Goal: Information Seeking & Learning: Learn about a topic

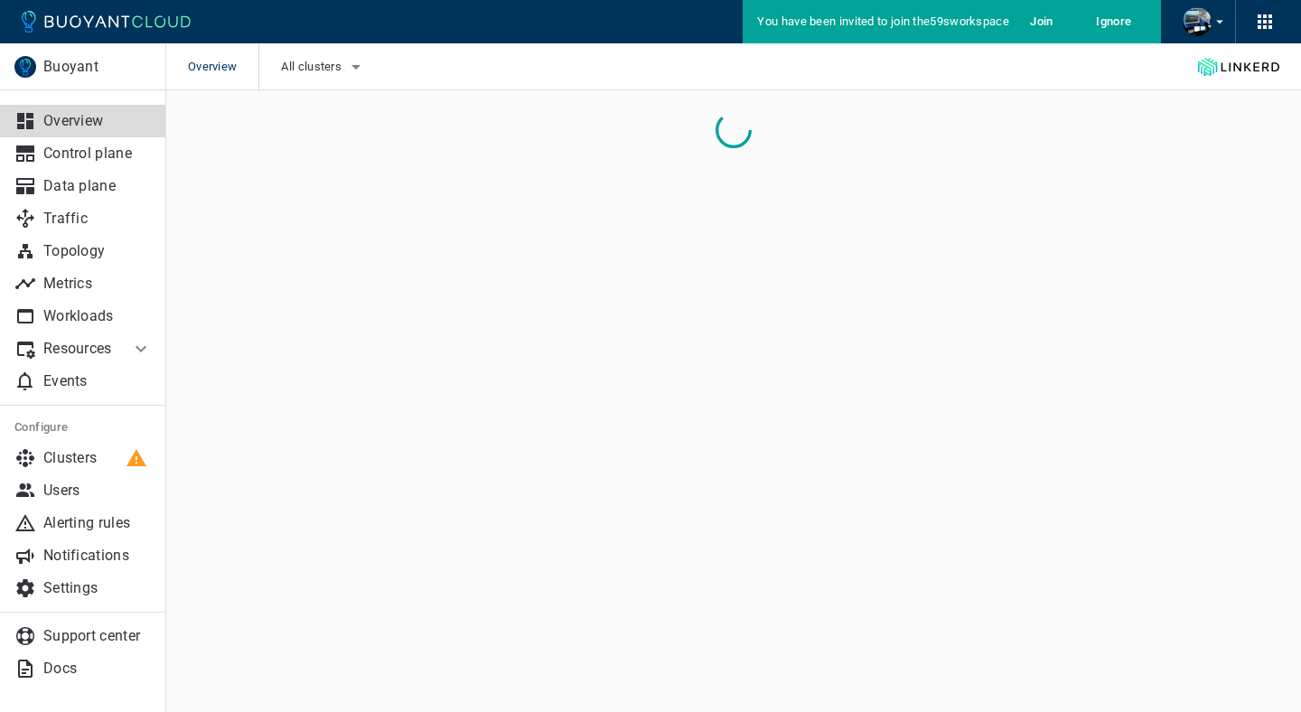
click at [132, 376] on p "Events" at bounding box center [97, 381] width 108 height 18
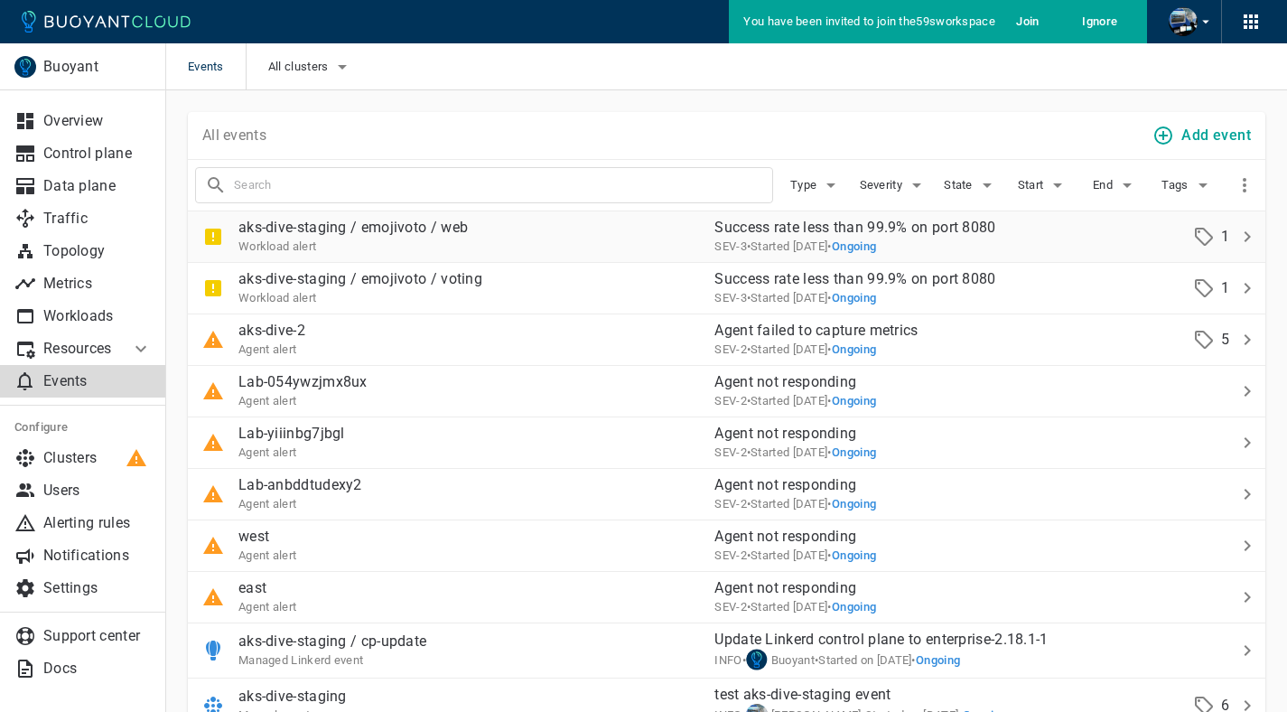
click at [513, 231] on div "aks-dive-staging / emojivoto / web Workload alert" at bounding box center [444, 229] width 512 height 51
click at [57, 389] on p "Events" at bounding box center [97, 381] width 108 height 18
click at [548, 231] on div "aks-dive-staging / emojivoto / web Workload alert" at bounding box center [444, 229] width 512 height 51
click at [1243, 167] on div at bounding box center [1238, 178] width 42 height 42
click at [1243, 172] on button "button" at bounding box center [1244, 185] width 27 height 27
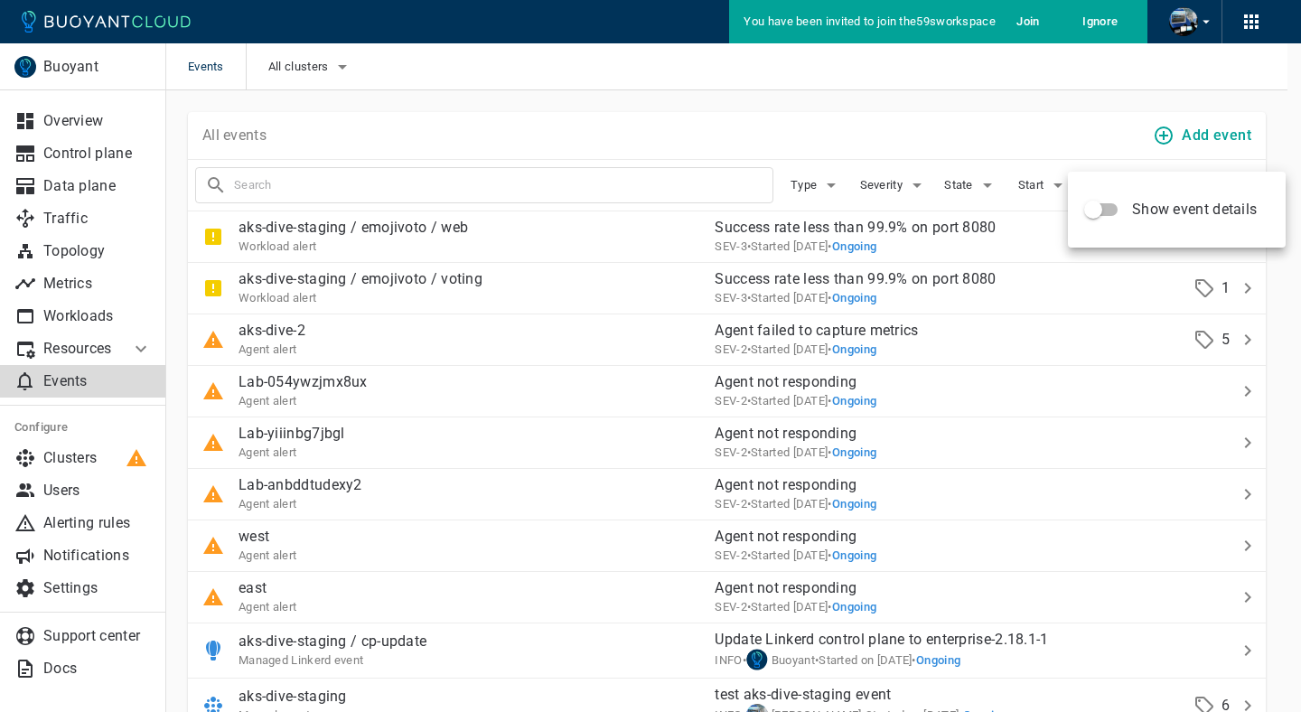
drag, startPoint x: 888, startPoint y: 107, endPoint x: 859, endPoint y: 130, distance: 36.7
click at [888, 107] on div at bounding box center [650, 356] width 1301 height 712
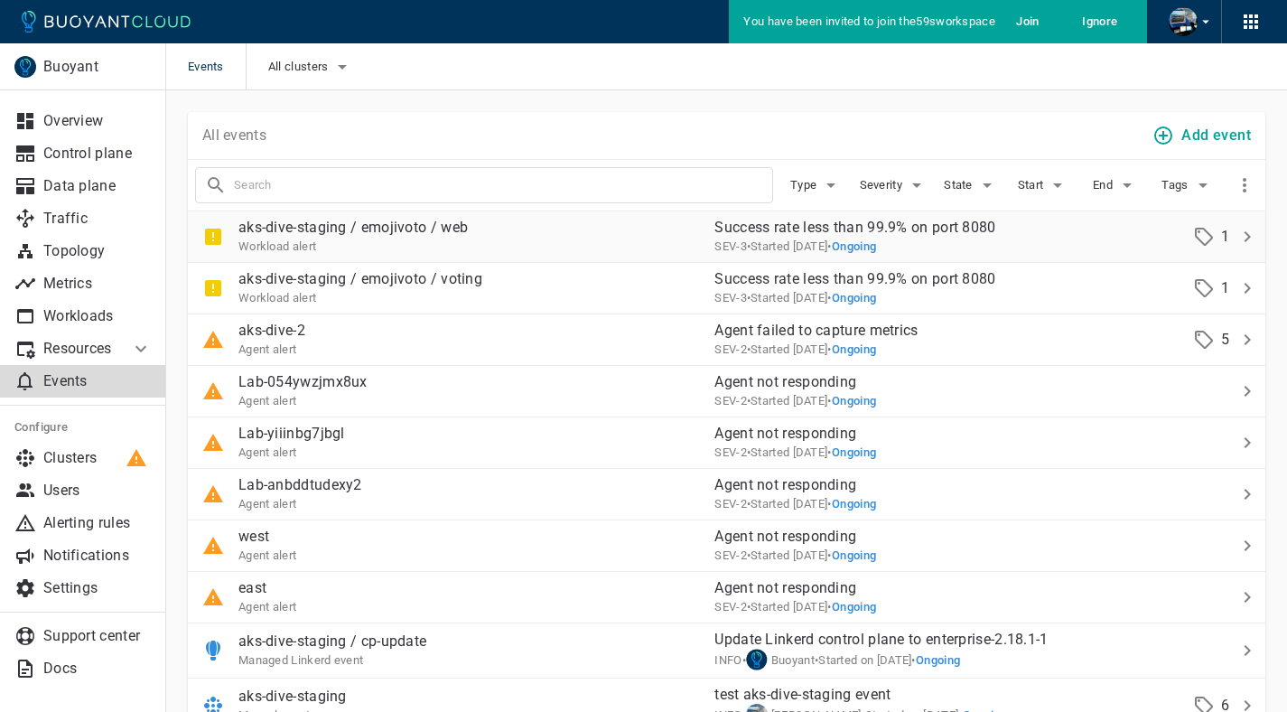
click at [677, 243] on div "aks-dive-staging / emojivoto / web Workload alert" at bounding box center [444, 229] width 512 height 51
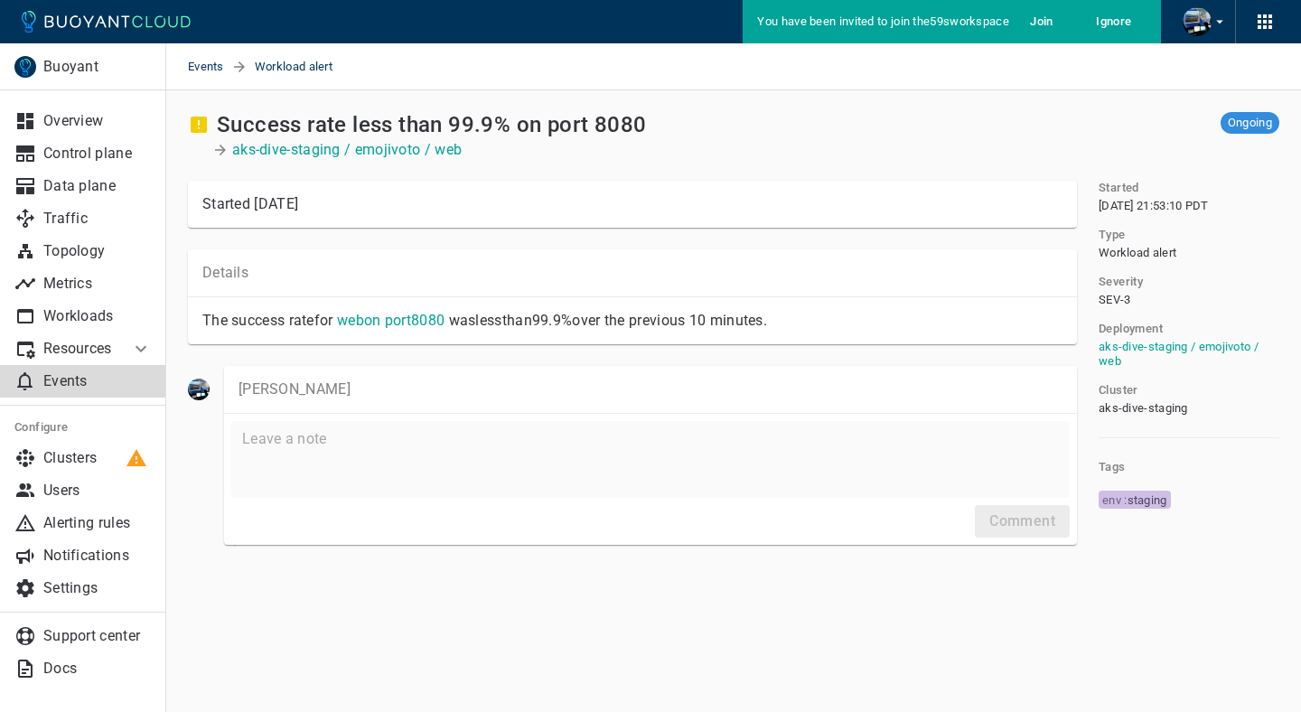
click at [29, 401] on ul "Overview Control plane Data plane Traffic Topology Metrics Workloads Resources …" at bounding box center [83, 247] width 166 height 314
click at [50, 387] on p "Events" at bounding box center [97, 381] width 108 height 18
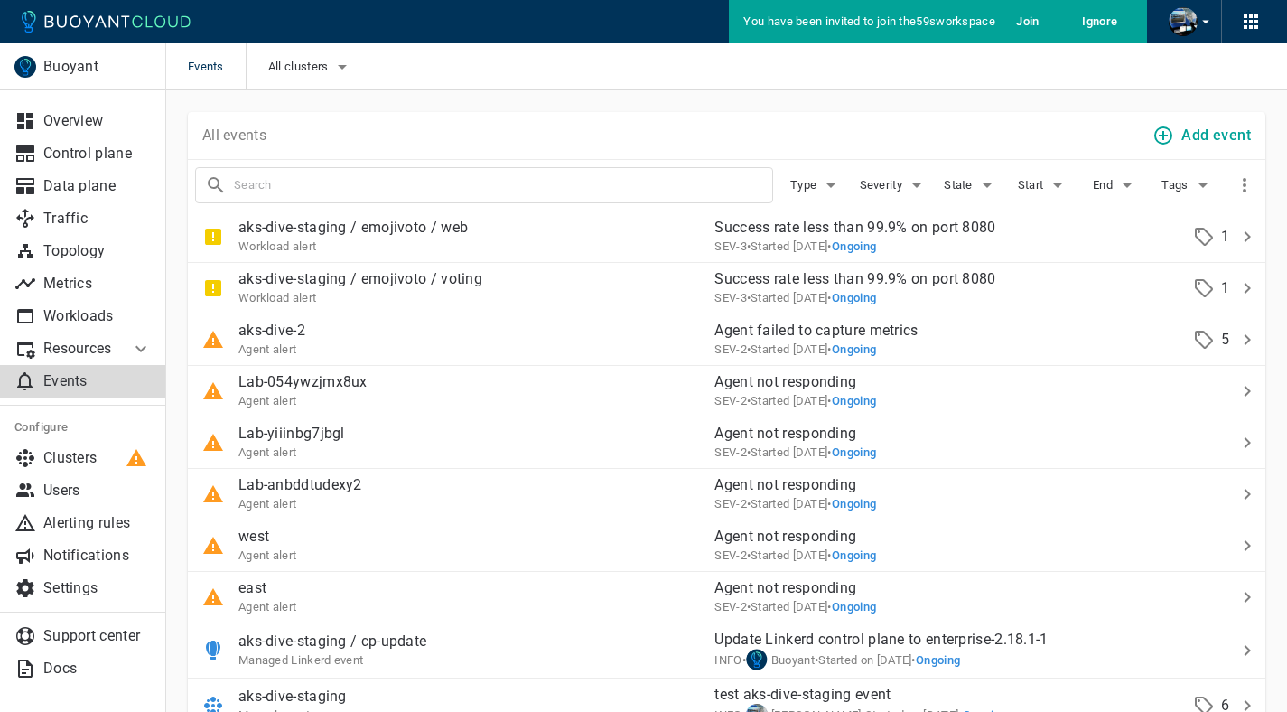
click at [1170, 137] on icon "button" at bounding box center [1163, 136] width 22 height 22
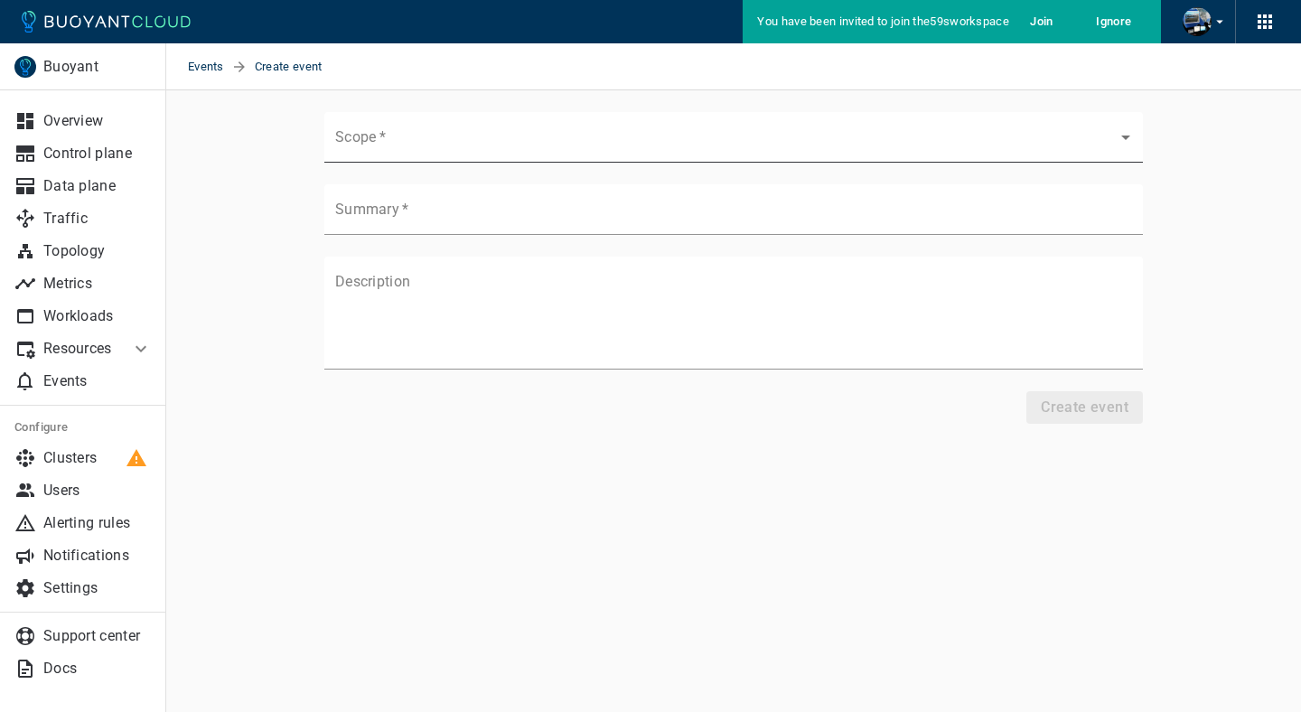
click at [508, 145] on body "You have been invited to join the 59s workspace Join Ignore Events Create event…" at bounding box center [650, 356] width 1301 height 712
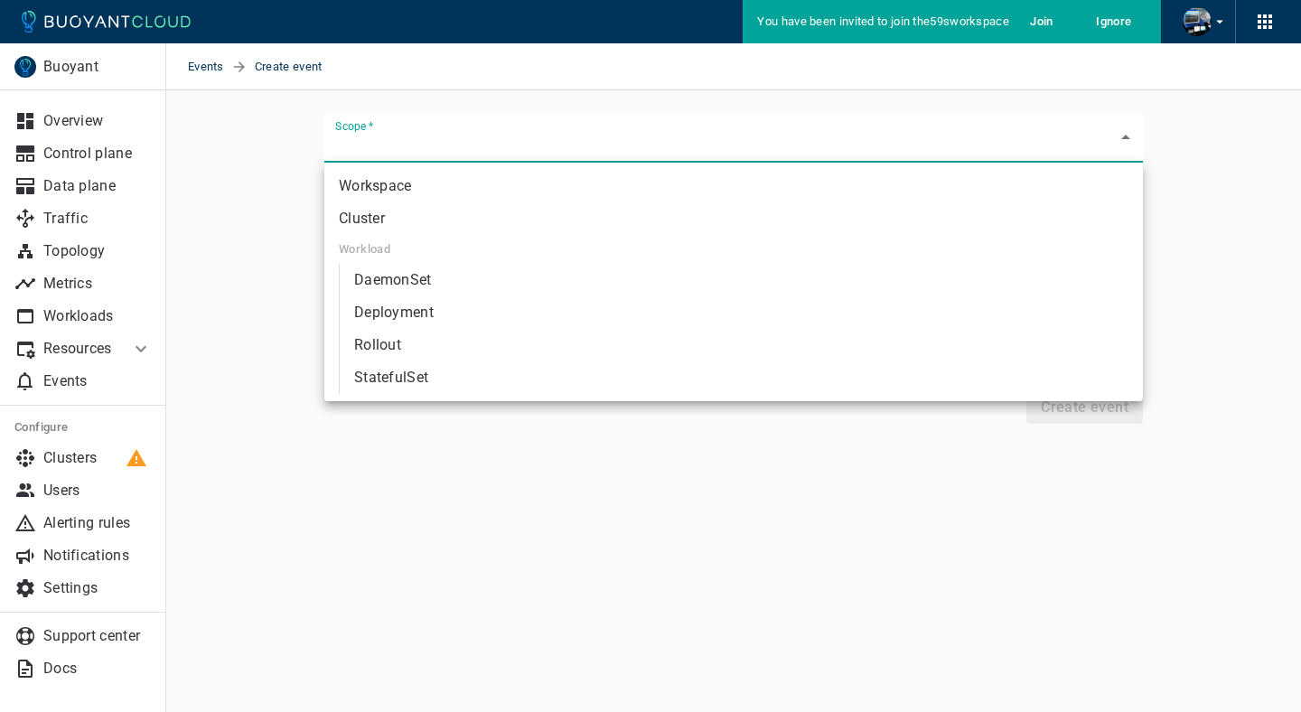
click at [503, 177] on li "Workspace" at bounding box center [733, 186] width 818 height 33
type input "organization"
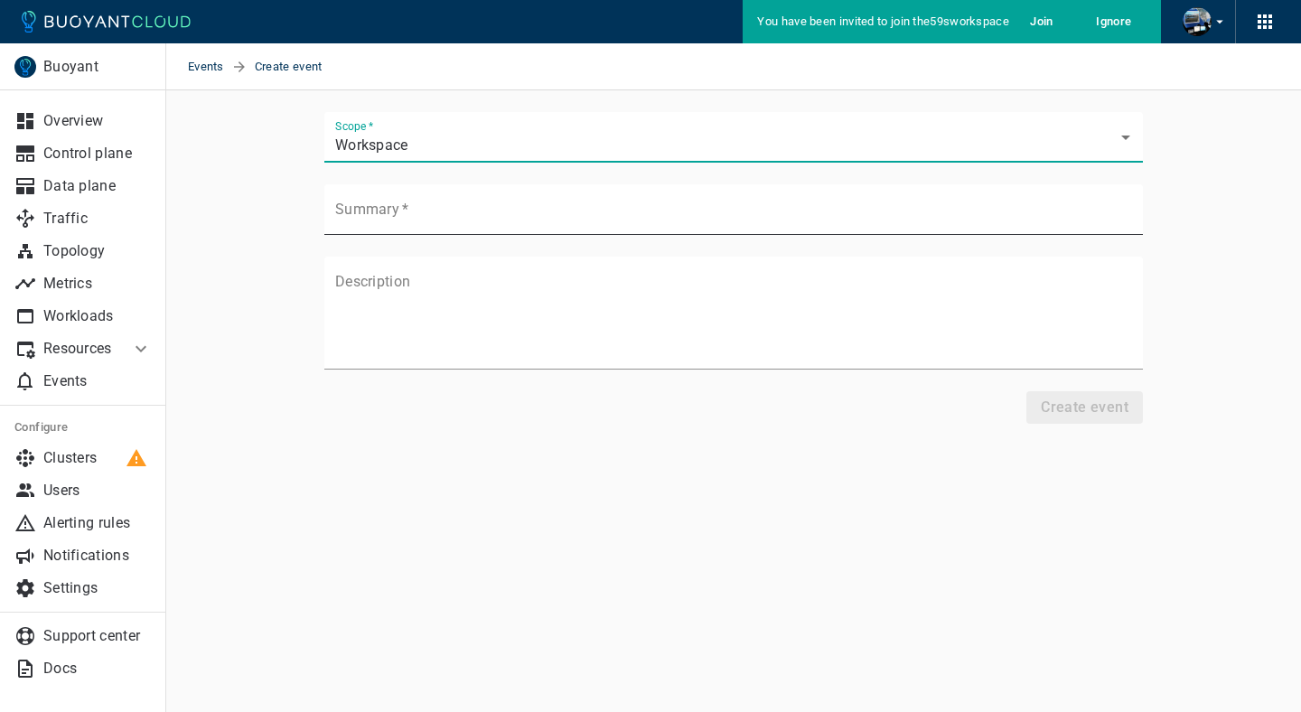
click at [485, 201] on input "Summary   *" at bounding box center [733, 209] width 818 height 51
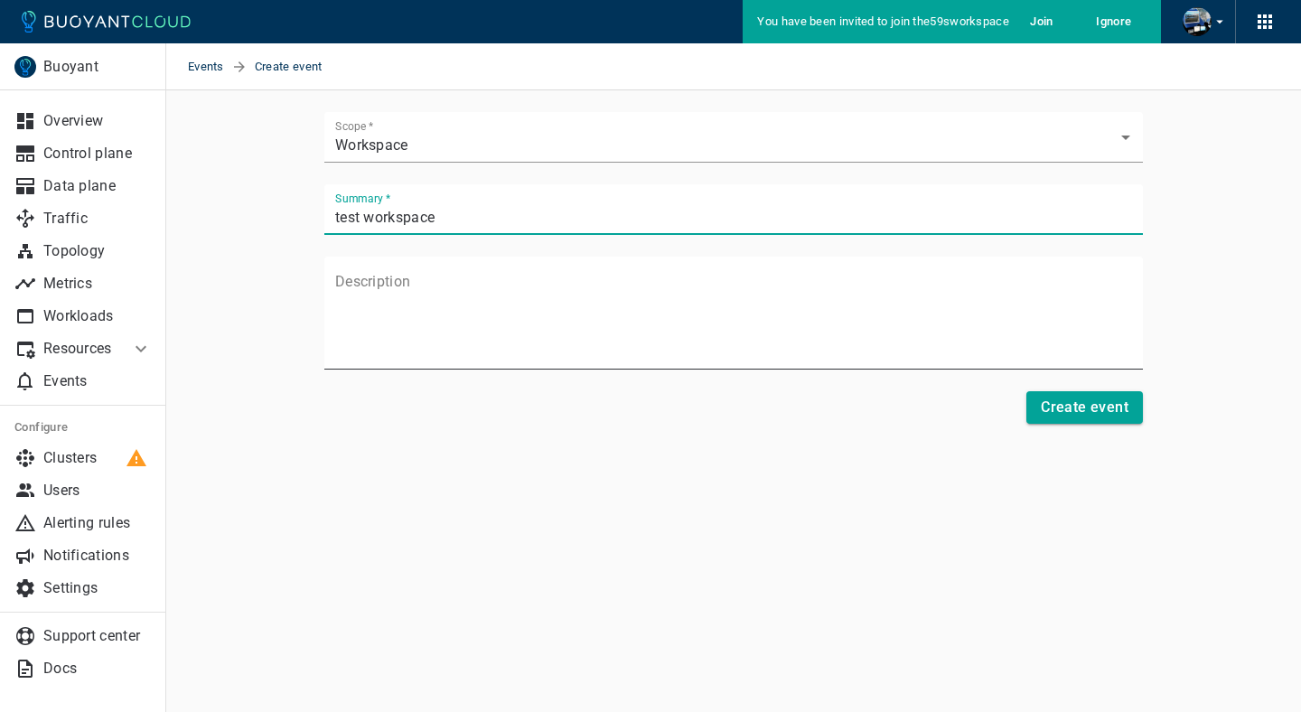
type input "test workspace"
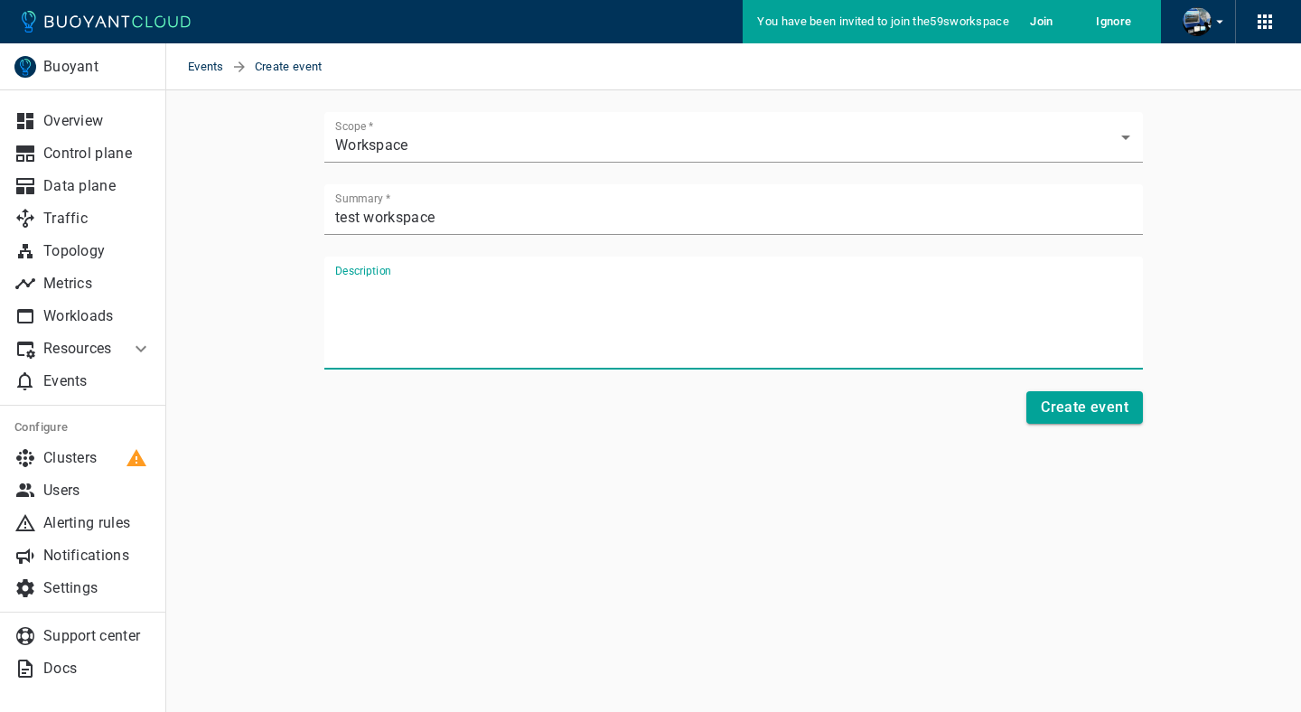
drag, startPoint x: 688, startPoint y: 331, endPoint x: 705, endPoint y: 324, distance: 18.6
click at [686, 331] on textarea "Description" at bounding box center [733, 320] width 797 height 83
type textarea "test"
click at [1134, 408] on button "Create event" at bounding box center [1084, 407] width 117 height 33
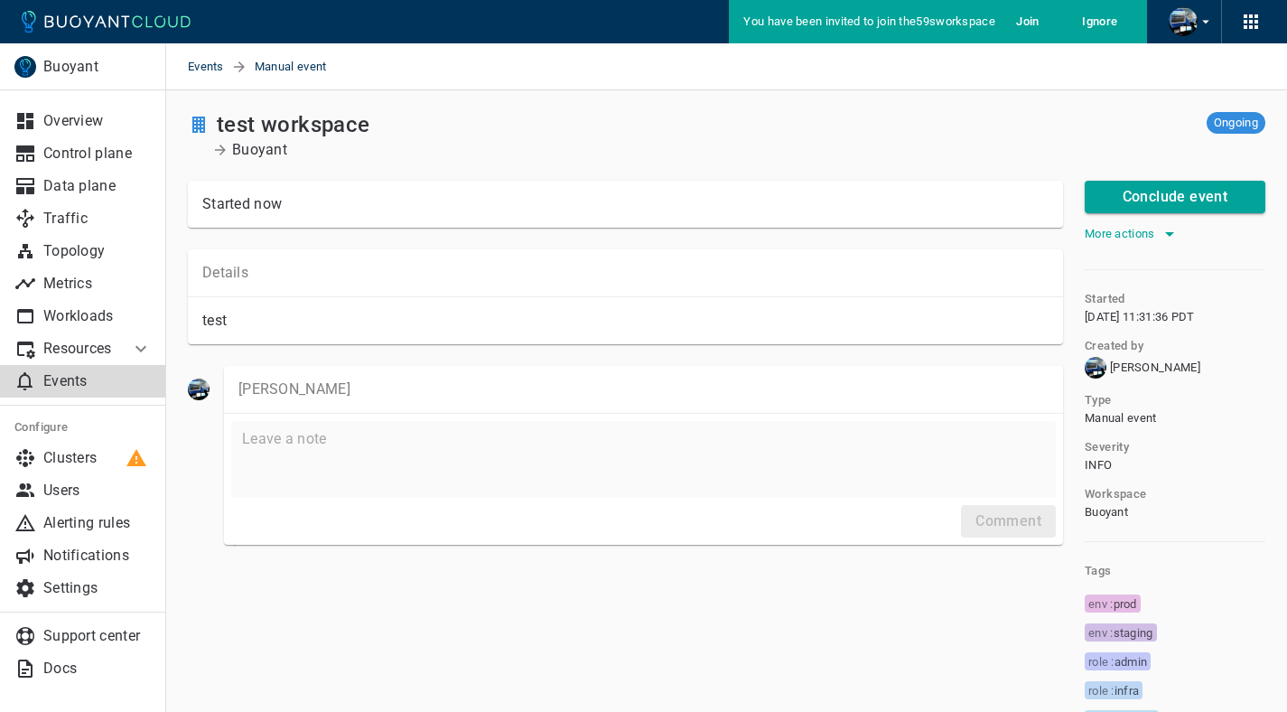
click at [1167, 234] on icon "button" at bounding box center [1170, 234] width 22 height 22
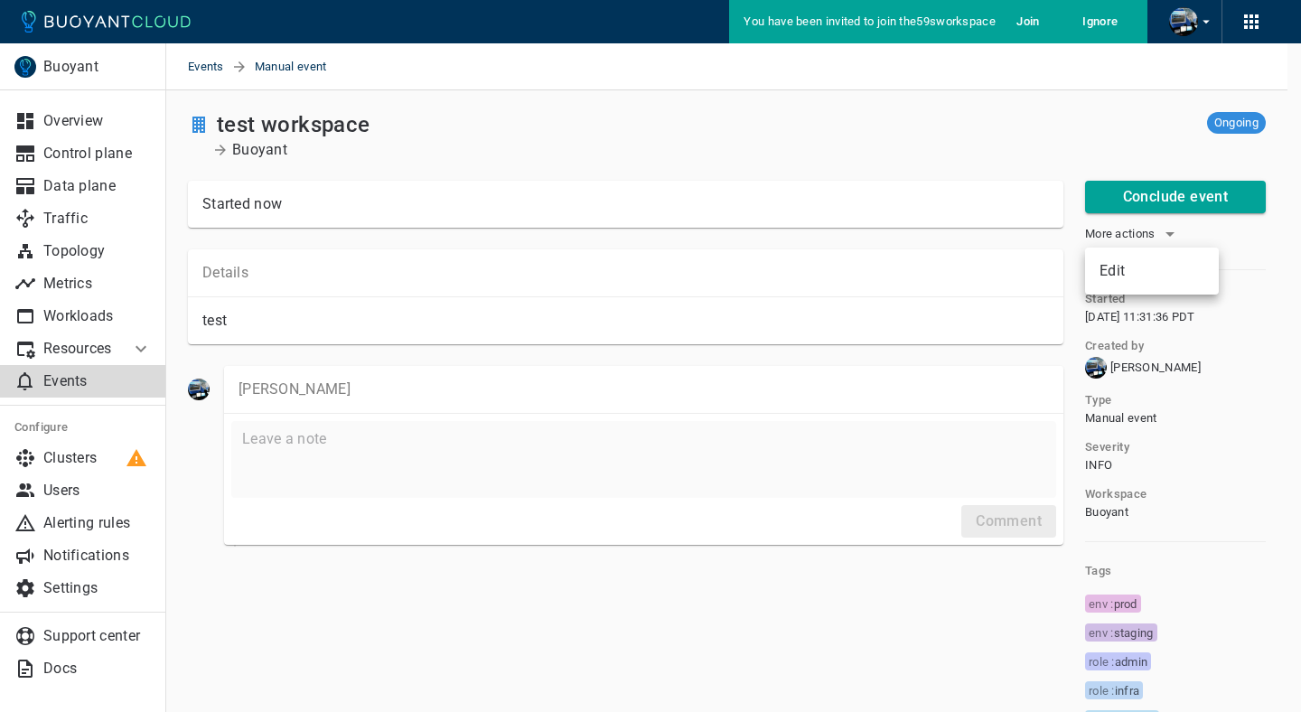
click at [1164, 199] on div at bounding box center [650, 356] width 1301 height 712
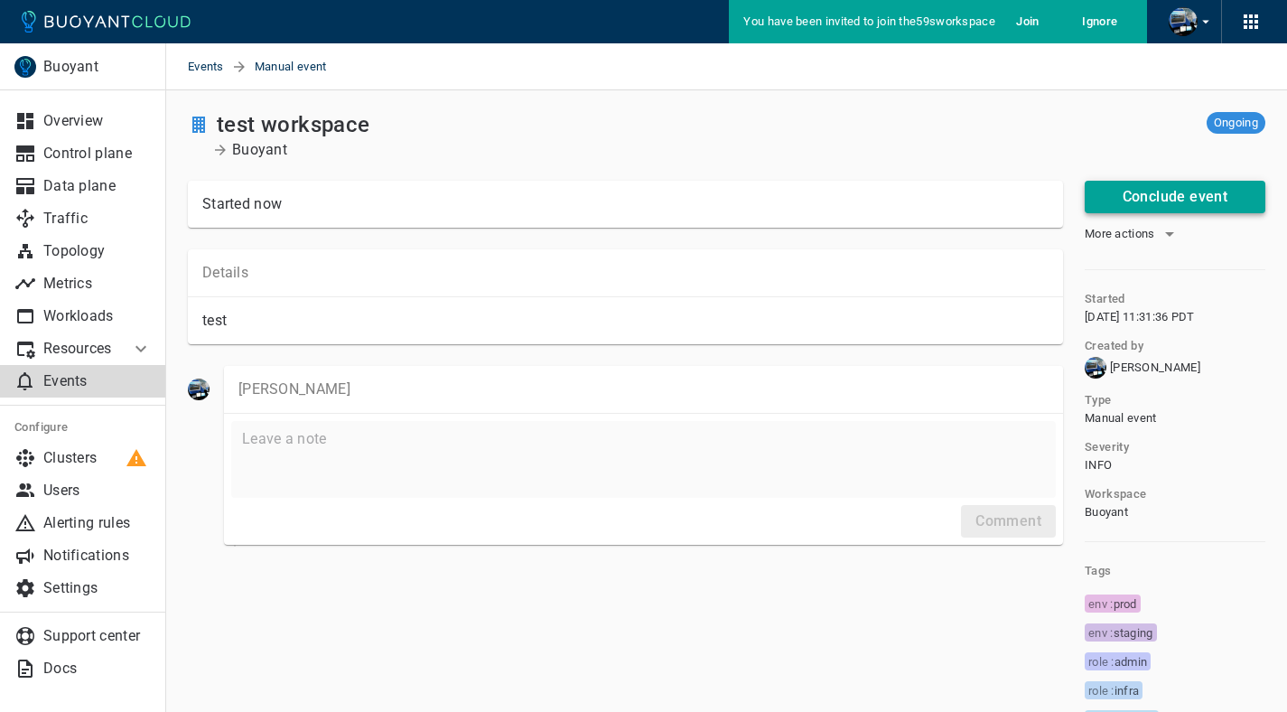
click at [1150, 197] on h4 "Conclude event" at bounding box center [1176, 197] width 106 height 18
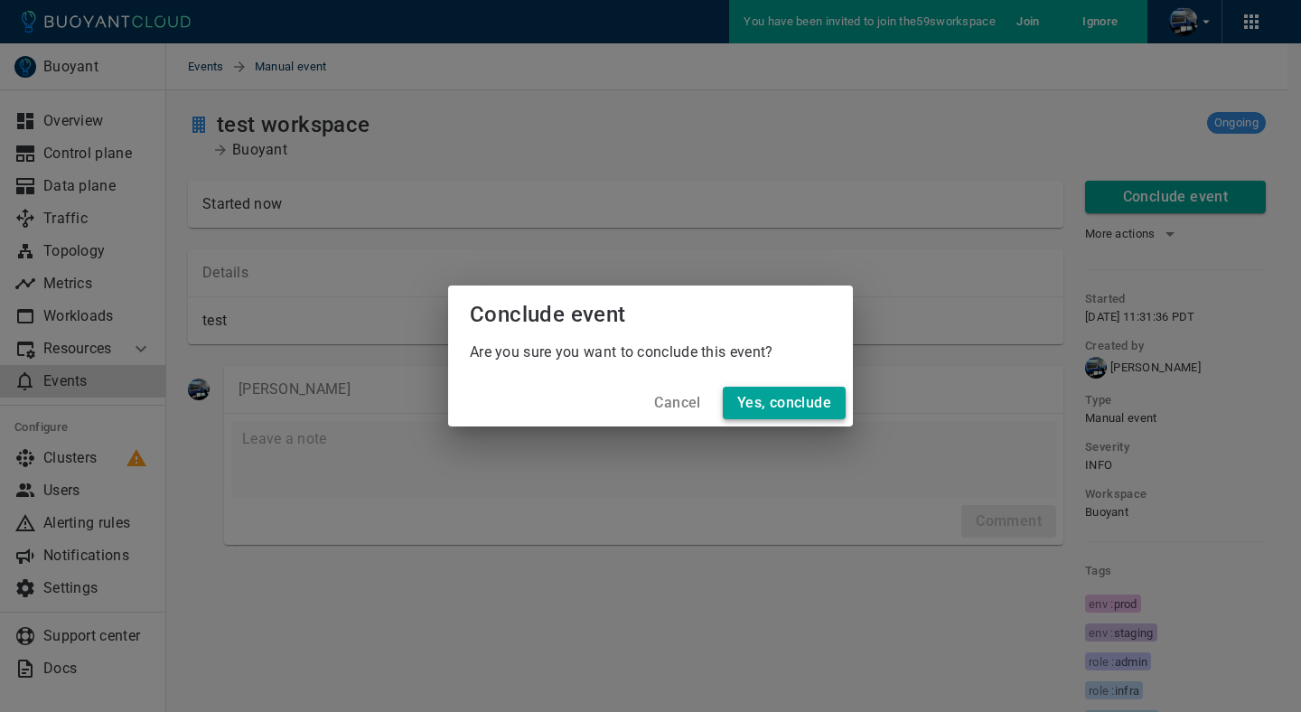
click at [795, 394] on h4 "Yes, conclude" at bounding box center [784, 403] width 94 height 18
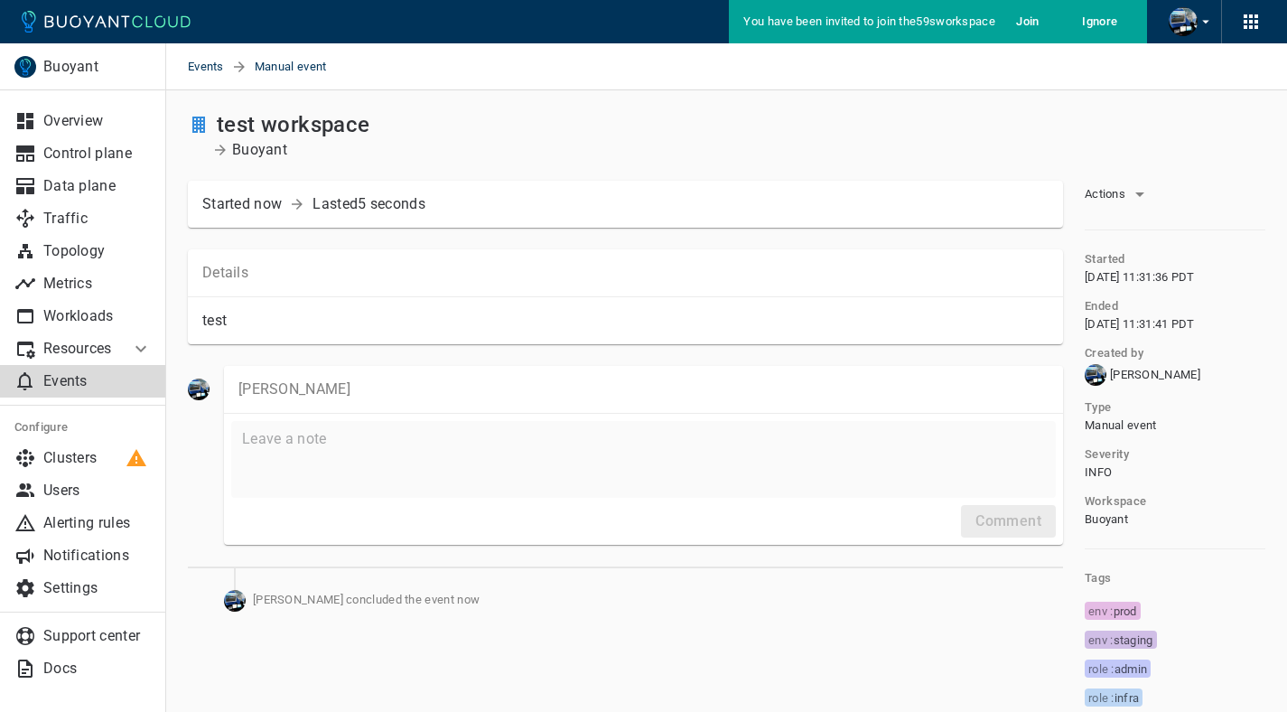
click at [544, 292] on div "Details" at bounding box center [625, 273] width 875 height 48
click at [107, 322] on p "Workloads" at bounding box center [97, 316] width 108 height 18
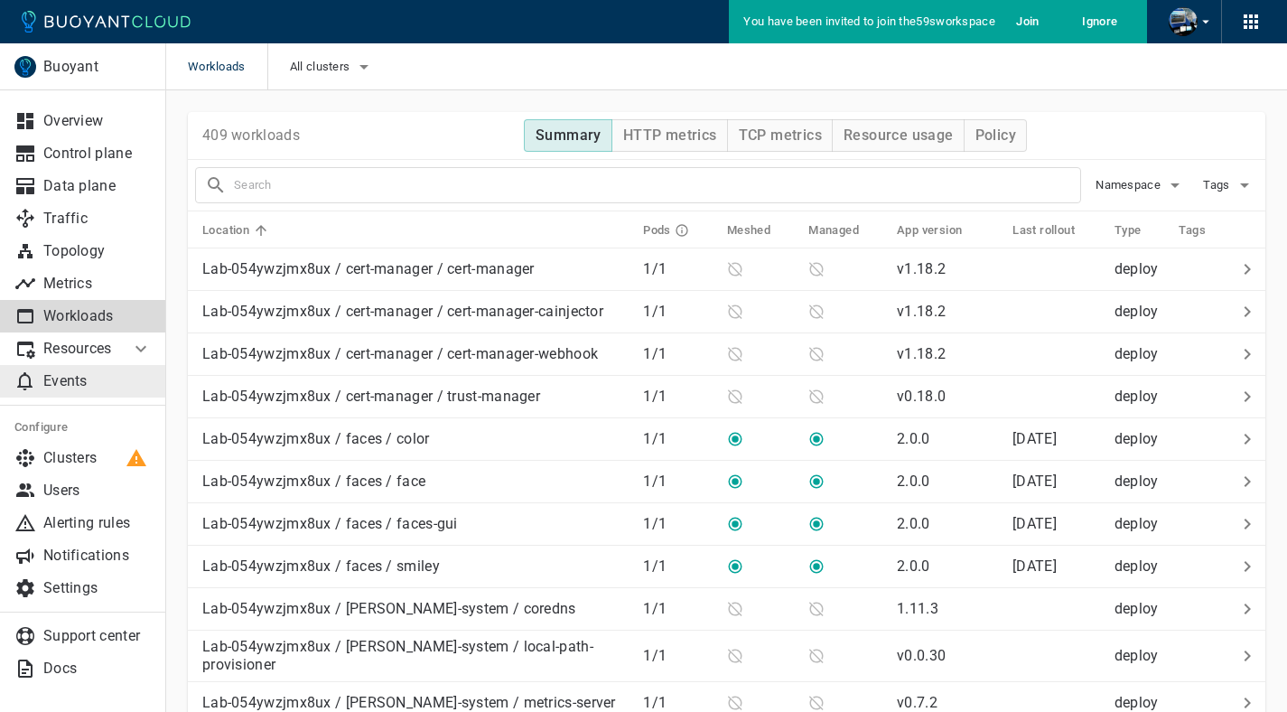
click at [91, 383] on p "Events" at bounding box center [97, 381] width 108 height 18
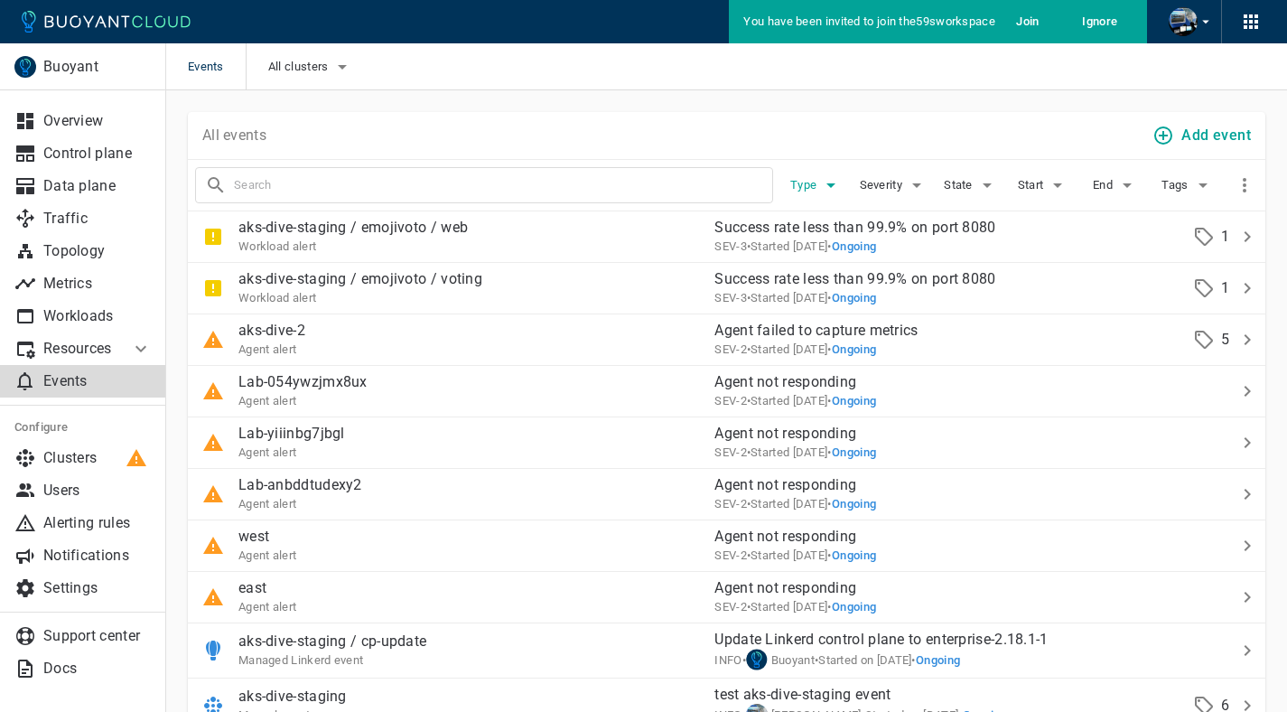
click at [815, 184] on span "Type" at bounding box center [805, 185] width 30 height 14
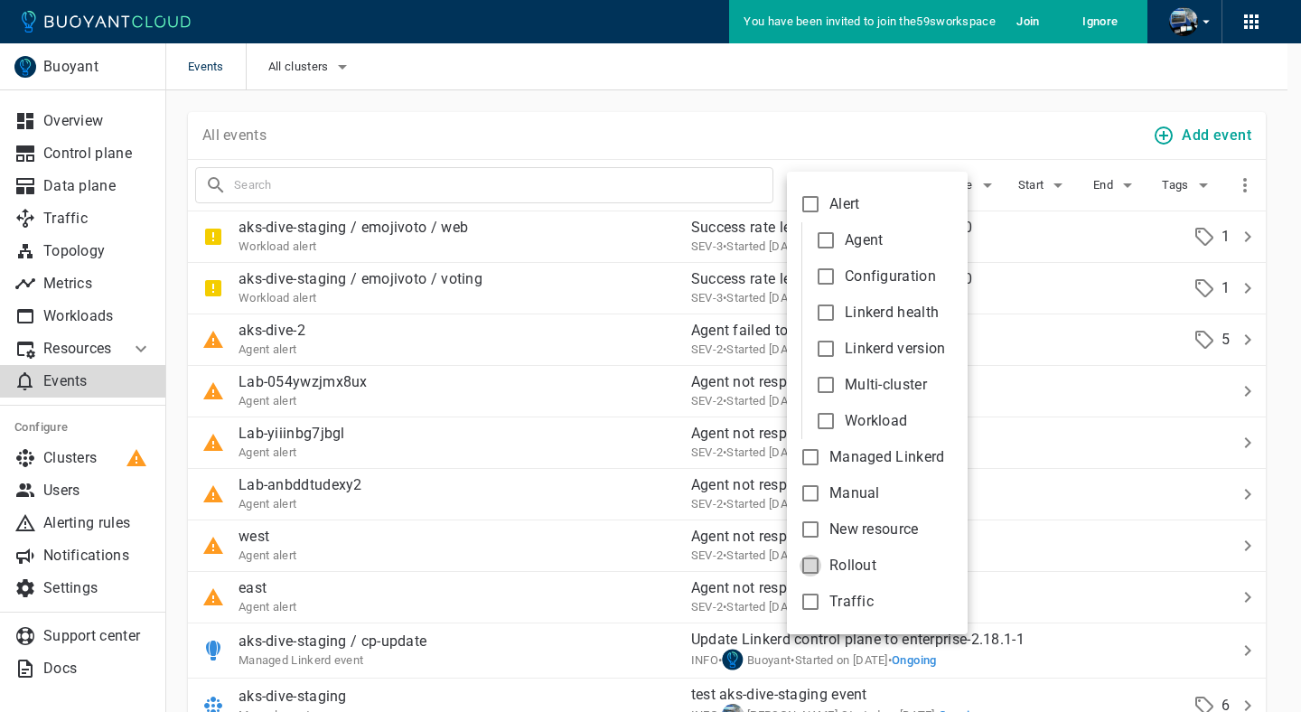
click at [816, 561] on input "Rollout" at bounding box center [810, 566] width 22 height 22
checkbox input "true"
type input "type:rollout"
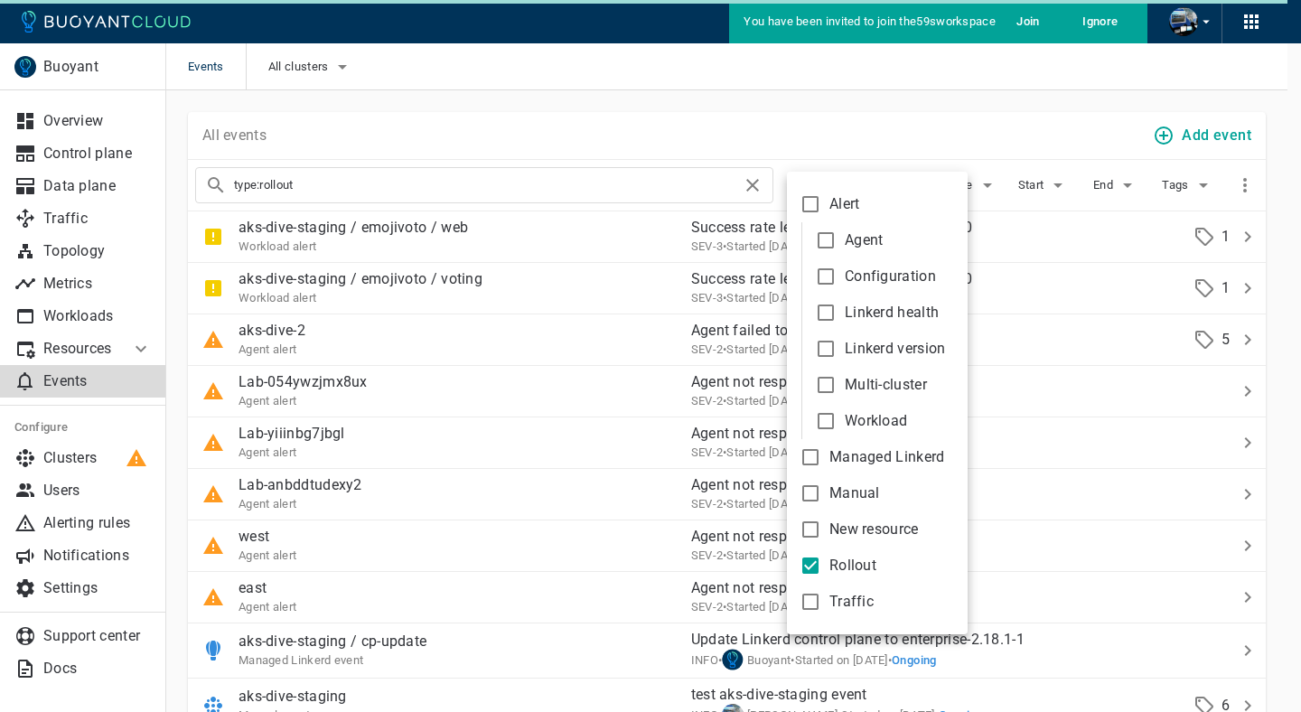
click at [786, 87] on div at bounding box center [650, 356] width 1301 height 712
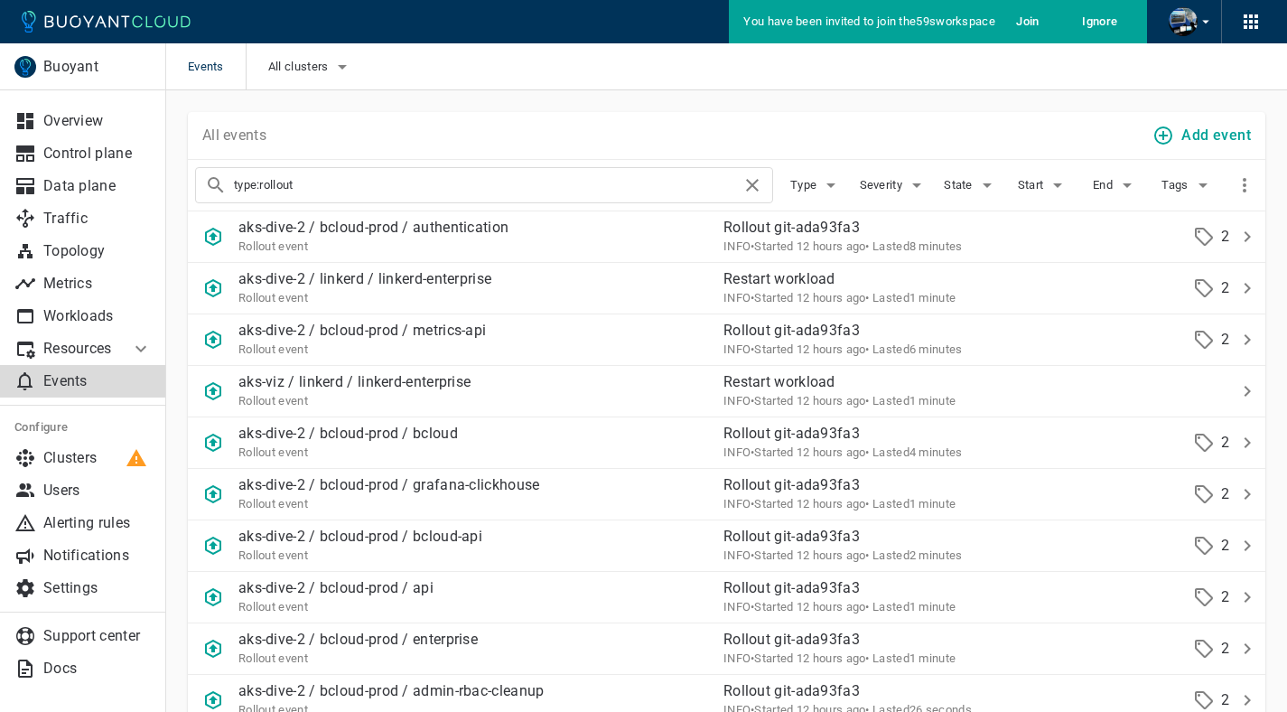
click at [786, 87] on div "Events All clusters" at bounding box center [726, 66] width 1121 height 47
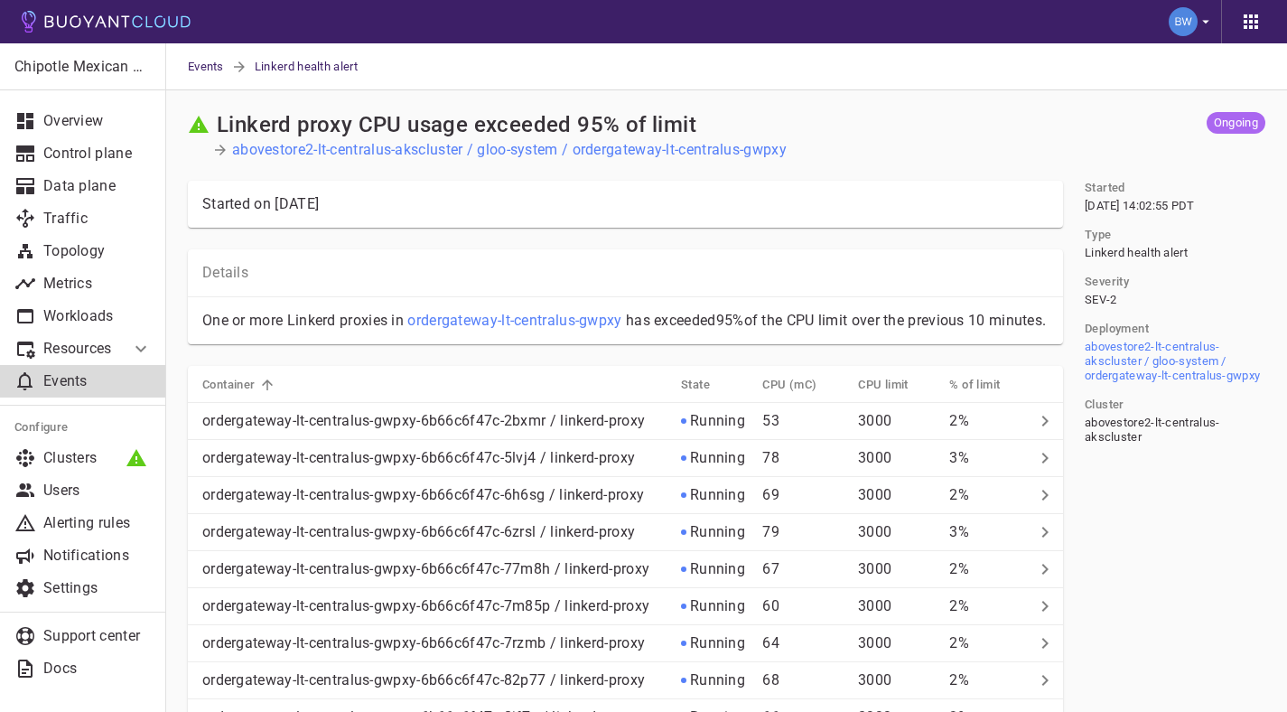
click at [406, 125] on h2 "Linkerd proxy CPU usage exceeded 95% of limit" at bounding box center [457, 124] width 480 height 25
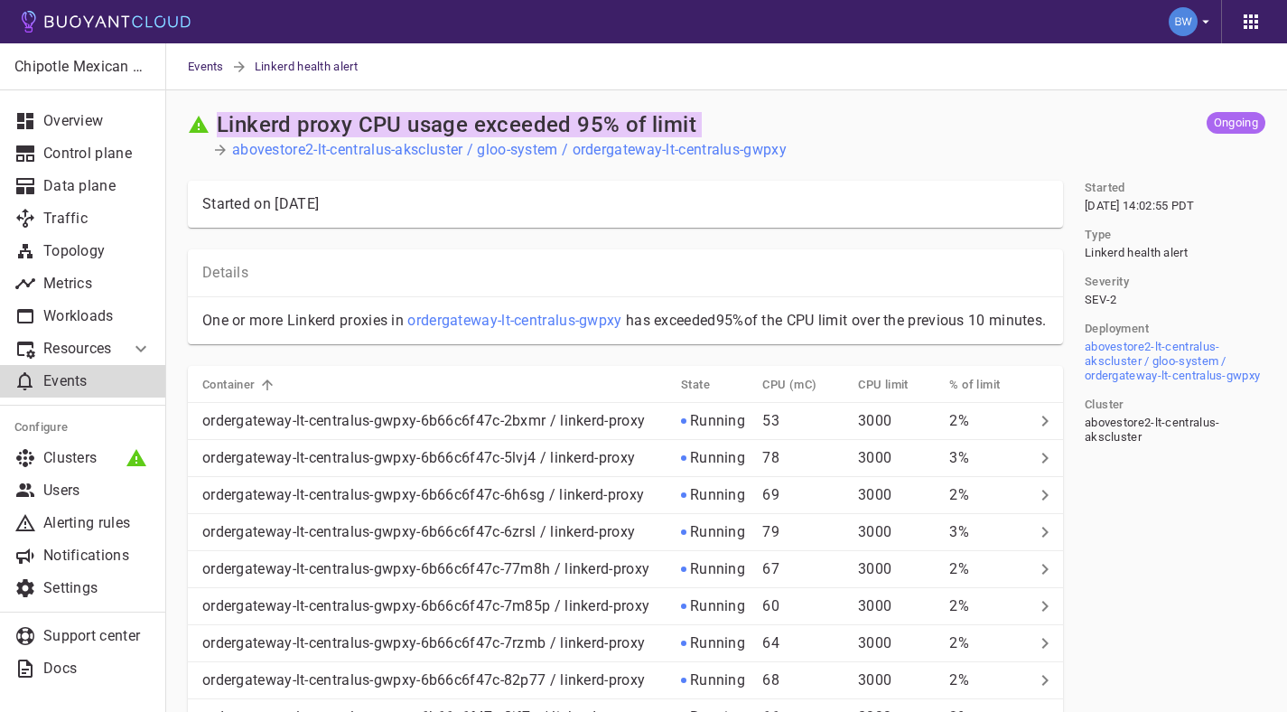
click at [406, 125] on h2 "Linkerd proxy CPU usage exceeded 95% of limit" at bounding box center [457, 124] width 480 height 25
click at [387, 123] on h2 "Linkerd proxy CPU usage exceeded 95% of limit" at bounding box center [457, 124] width 480 height 25
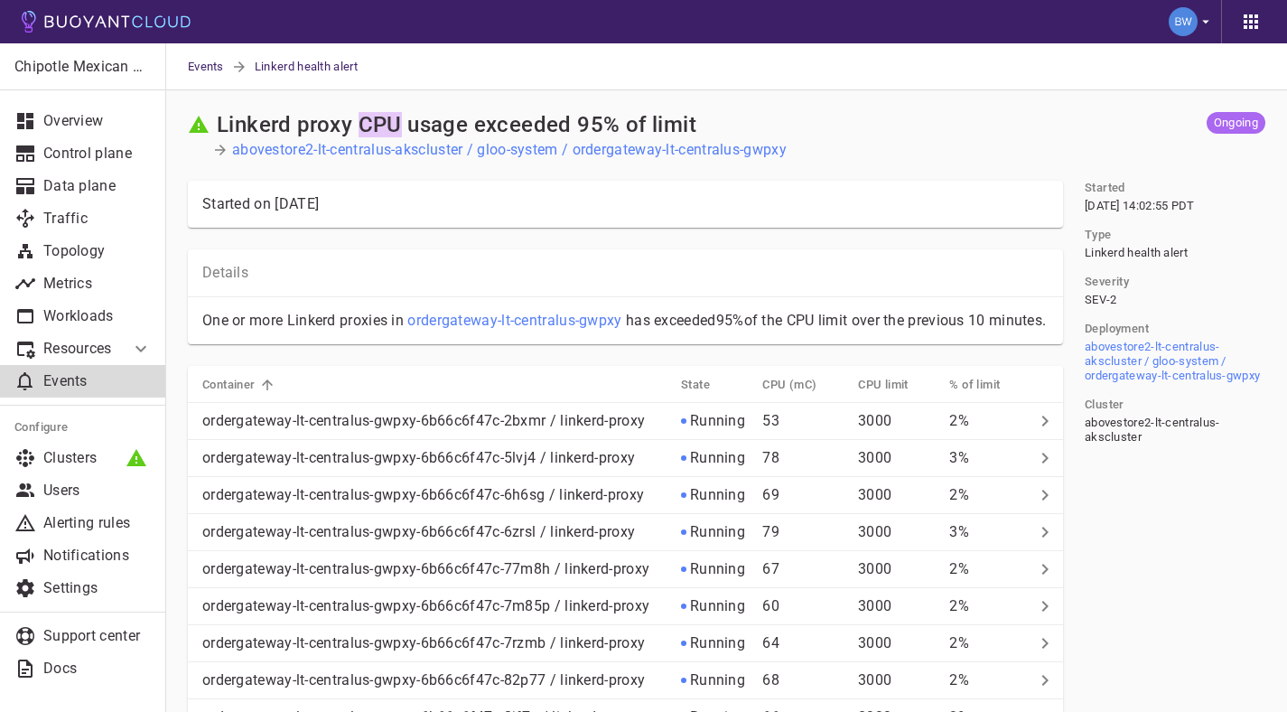
click at [387, 123] on h2 "Linkerd proxy CPU usage exceeded 95% of limit" at bounding box center [457, 124] width 480 height 25
click at [419, 121] on h2 "Linkerd proxy CPU usage exceeded 95% of limit" at bounding box center [457, 124] width 480 height 25
drag, startPoint x: 417, startPoint y: 117, endPoint x: 441, endPoint y: 113, distance: 23.8
click at [418, 116] on h2 "Linkerd proxy CPU usage exceeded 95% of limit" at bounding box center [457, 124] width 480 height 25
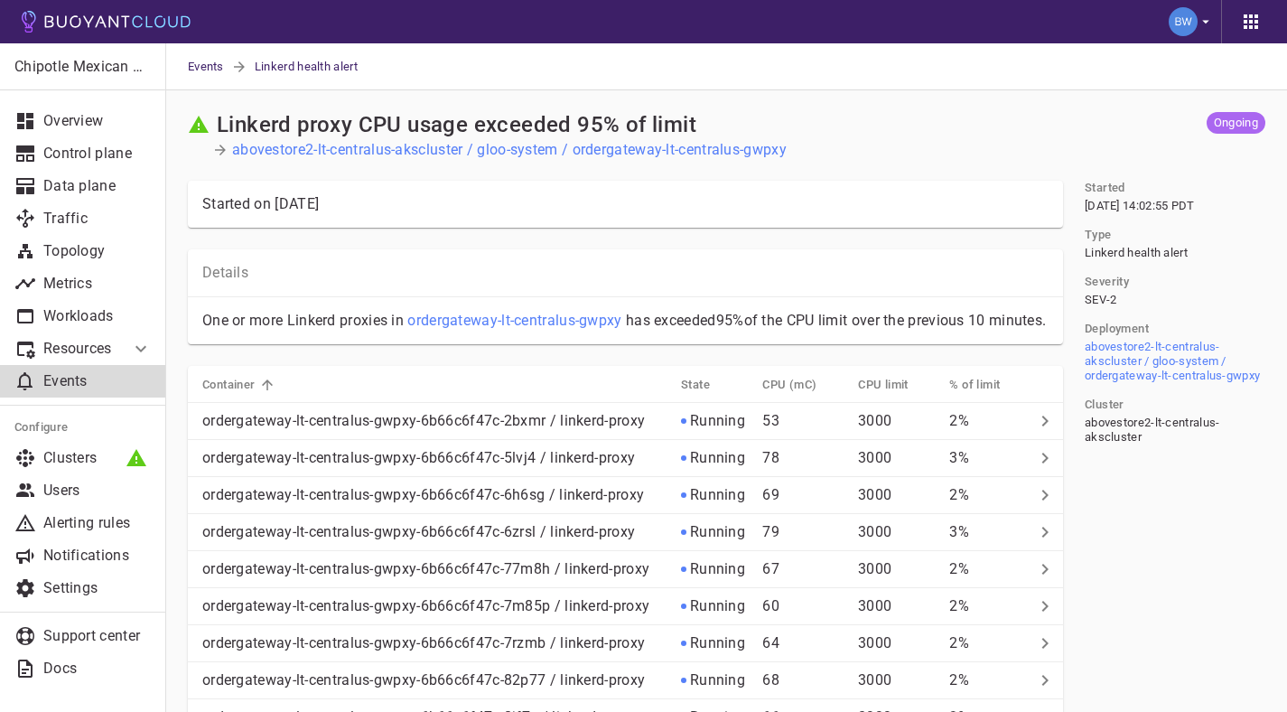
click at [417, 119] on h2 "Linkerd proxy CPU usage exceeded 95% of limit" at bounding box center [457, 124] width 480 height 25
click at [361, 117] on h2 "Linkerd proxy CPU usage exceeded 95% of limit" at bounding box center [457, 124] width 480 height 25
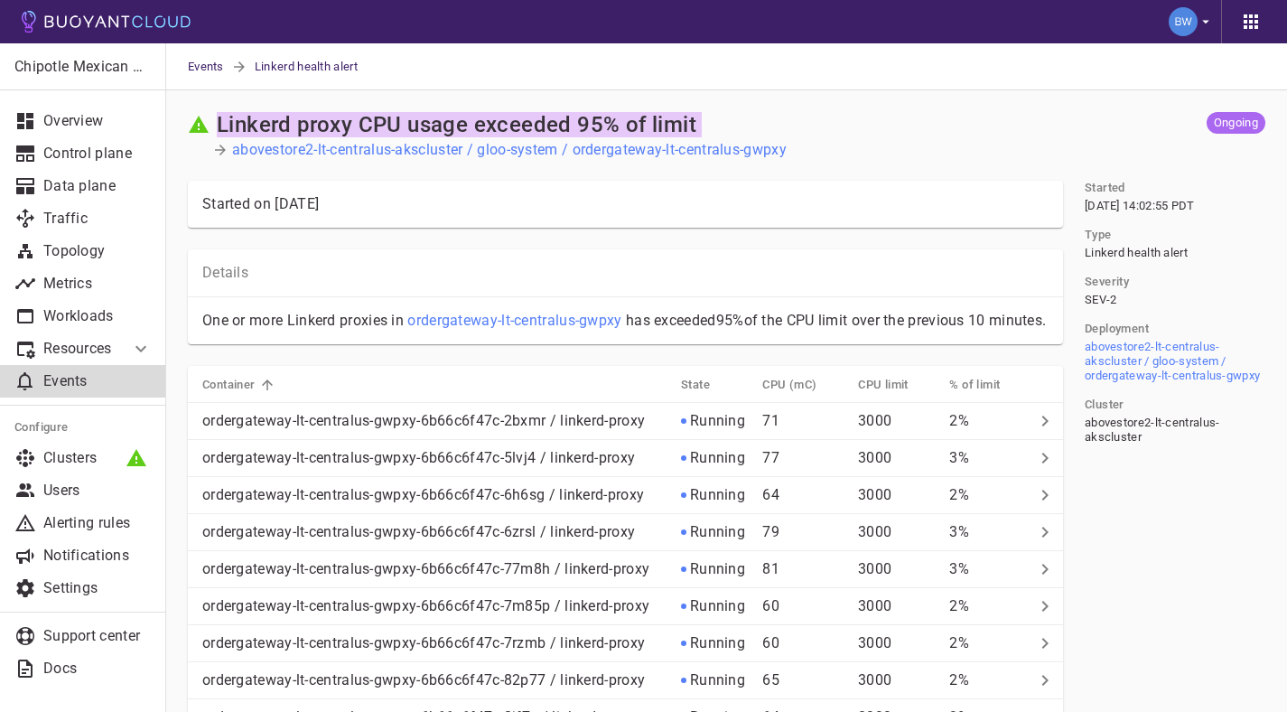
click at [361, 117] on h2 "Linkerd proxy CPU usage exceeded 95% of limit" at bounding box center [457, 124] width 480 height 25
click at [388, 116] on h2 "Linkerd proxy CPU usage exceeded 95% of limit" at bounding box center [457, 124] width 480 height 25
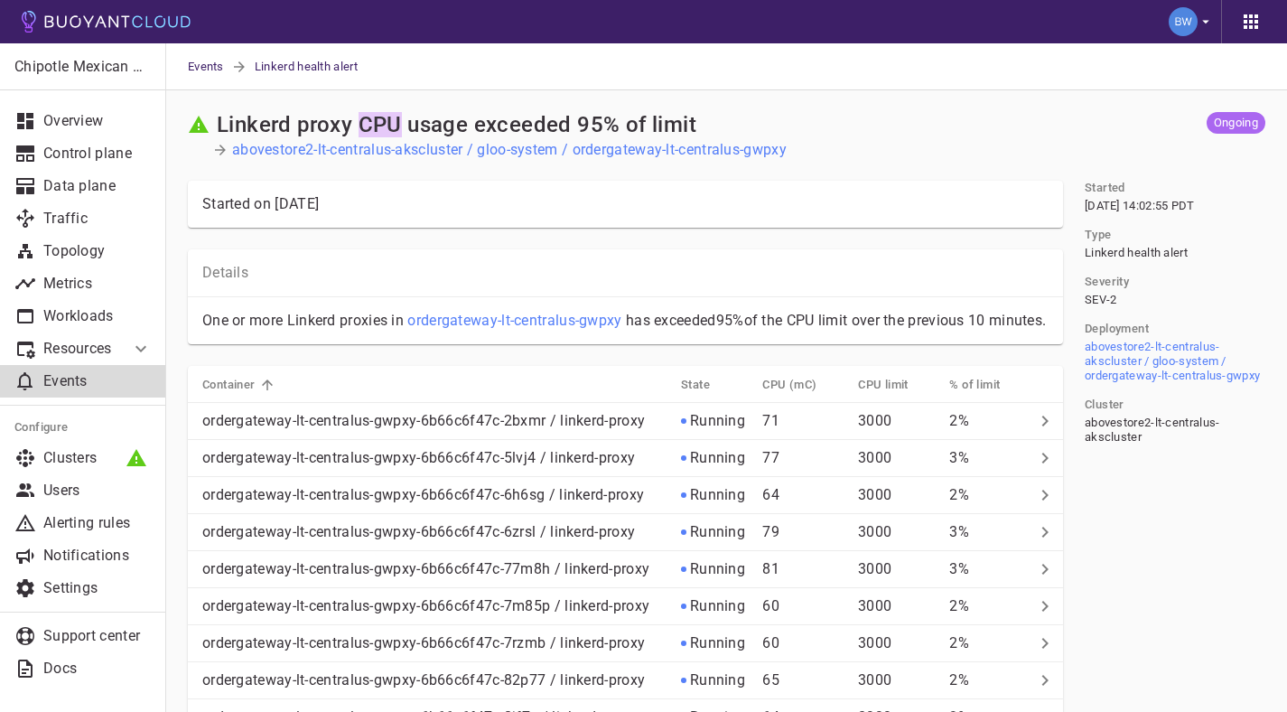
click at [388, 116] on h2 "Linkerd proxy CPU usage exceeded 95% of limit" at bounding box center [457, 124] width 480 height 25
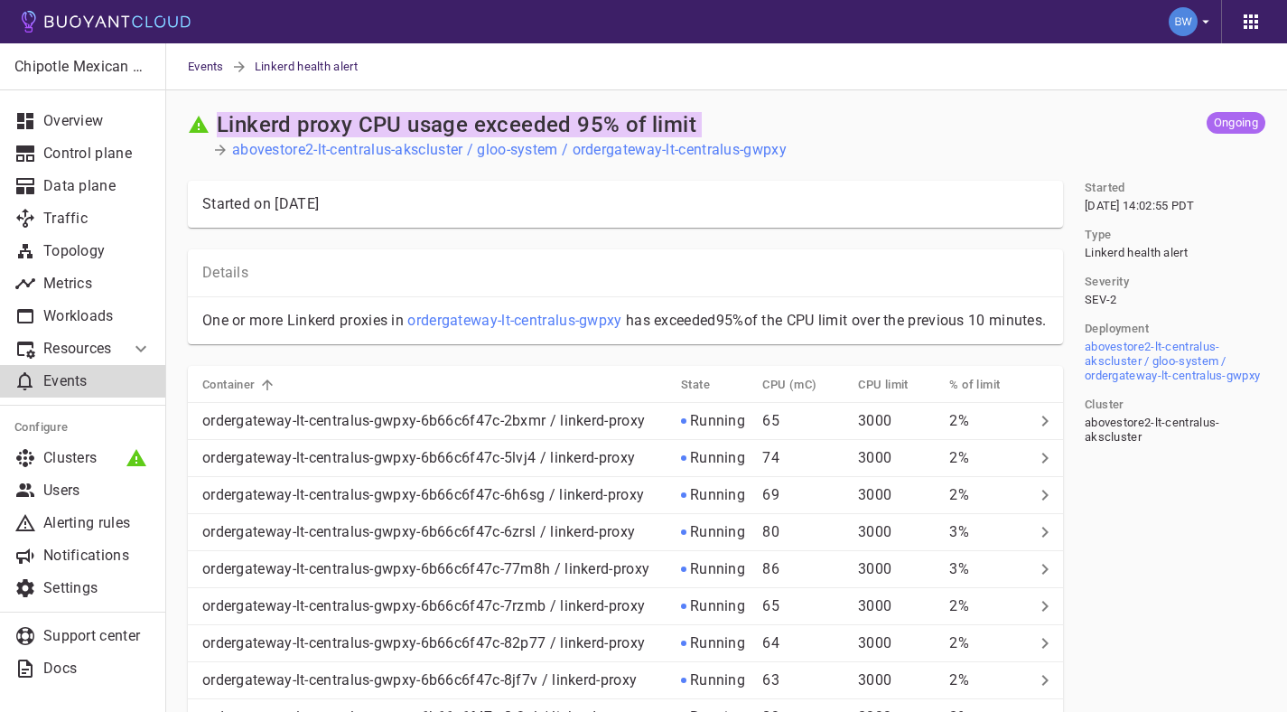
click at [388, 116] on h2 "Linkerd proxy CPU usage exceeded 95% of limit" at bounding box center [457, 124] width 480 height 25
click at [438, 118] on h2 "Linkerd proxy CPU usage exceeded 95% of limit" at bounding box center [457, 124] width 480 height 25
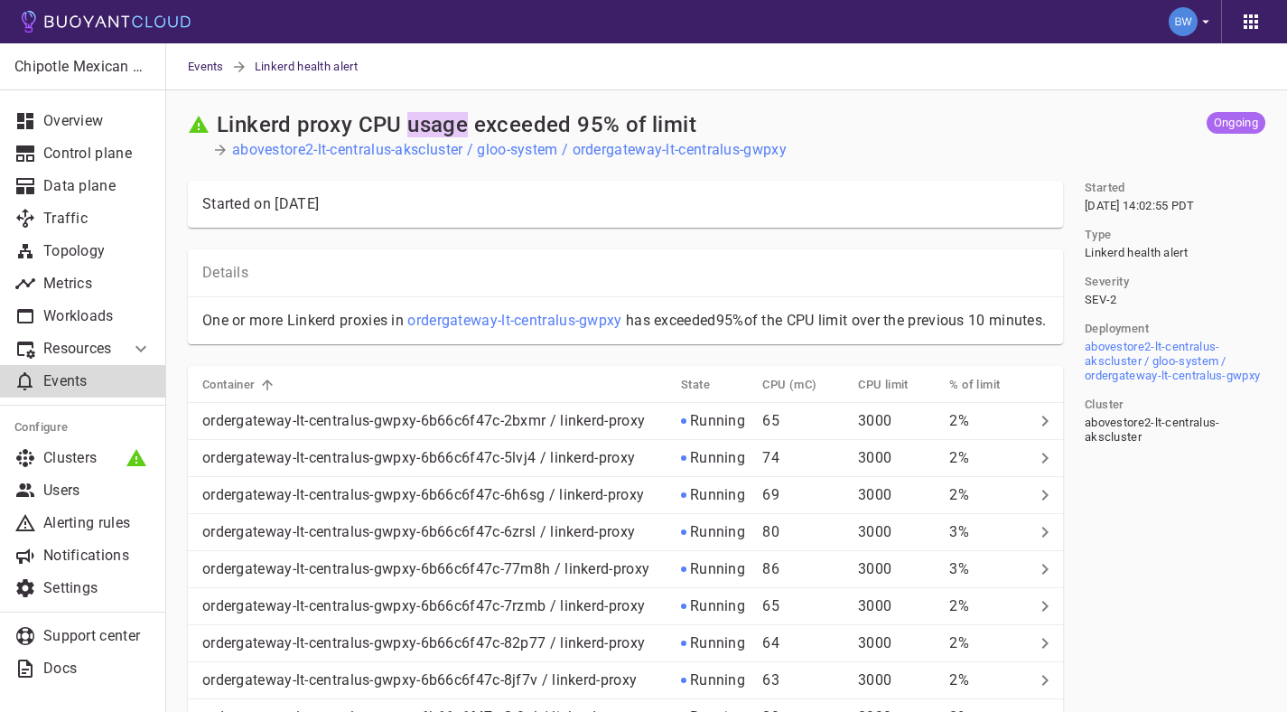
click at [438, 118] on h2 "Linkerd proxy CPU usage exceeded 95% of limit" at bounding box center [457, 124] width 480 height 25
click at [437, 125] on h2 "Linkerd proxy CPU usage exceeded 95% of limit" at bounding box center [457, 124] width 480 height 25
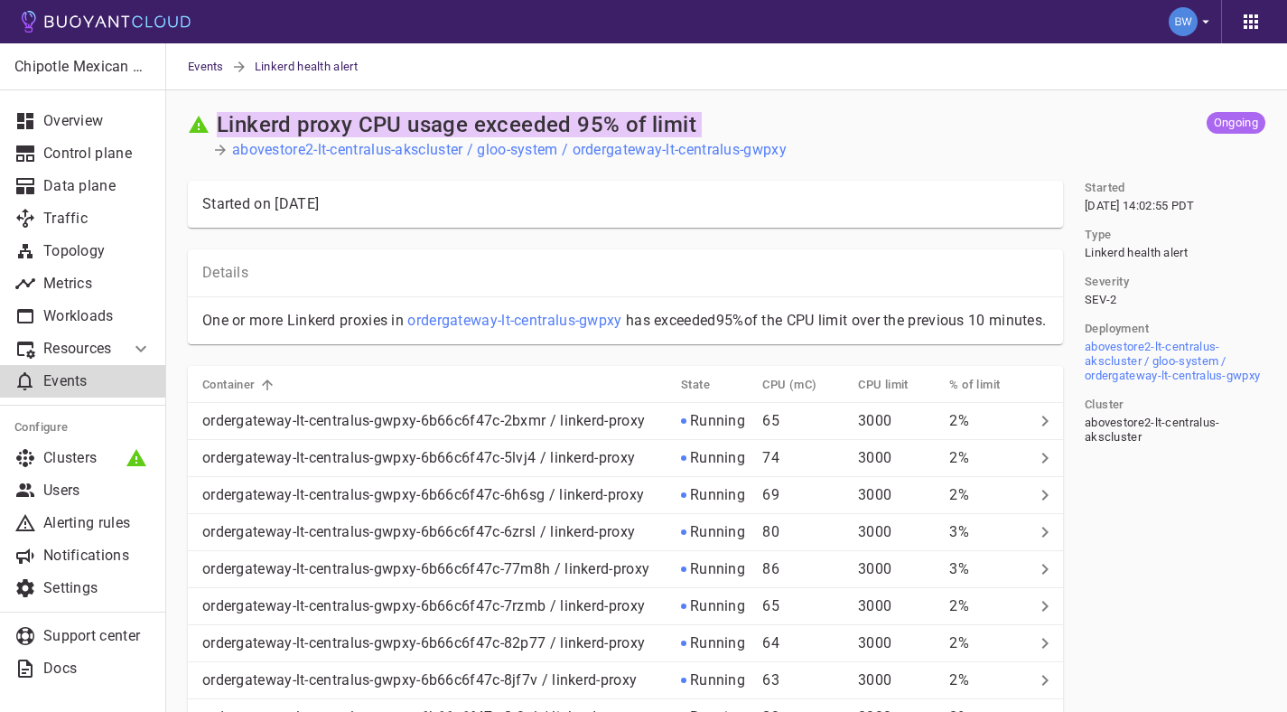
click at [437, 125] on h2 "Linkerd proxy CPU usage exceeded 95% of limit" at bounding box center [457, 124] width 480 height 25
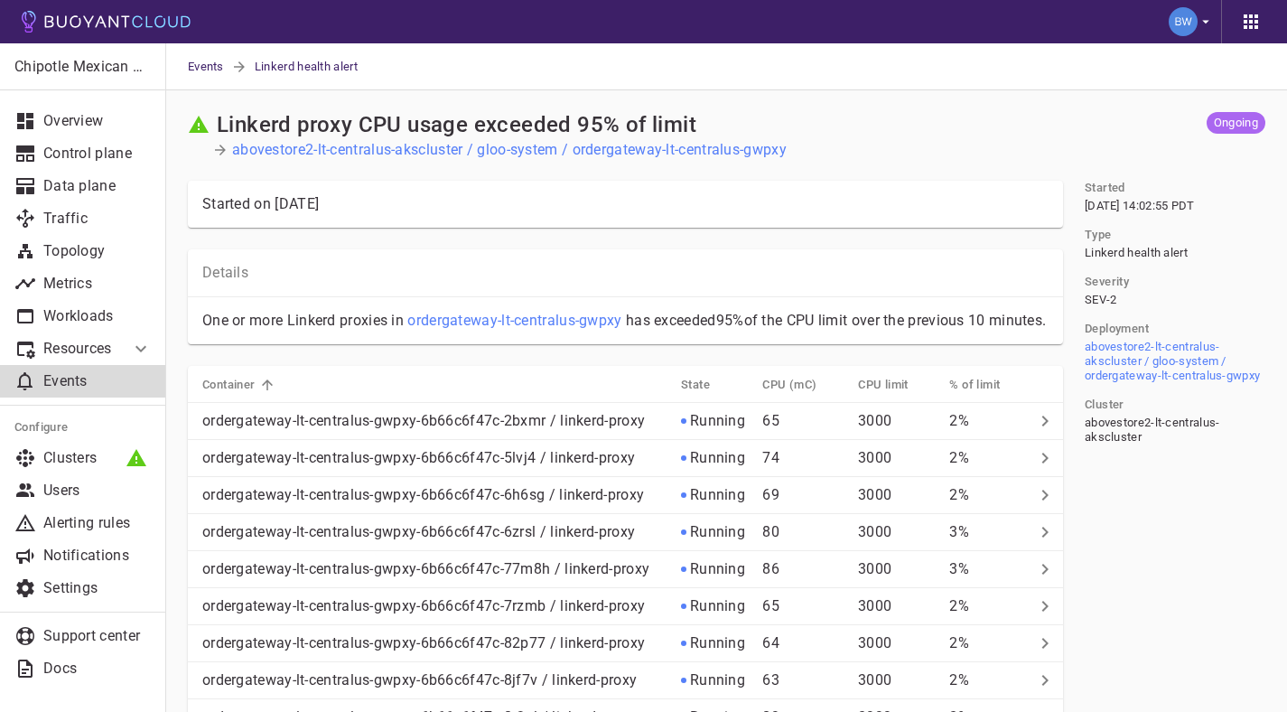
click at [446, 126] on h2 "Linkerd proxy CPU usage exceeded 95% of limit" at bounding box center [457, 124] width 480 height 25
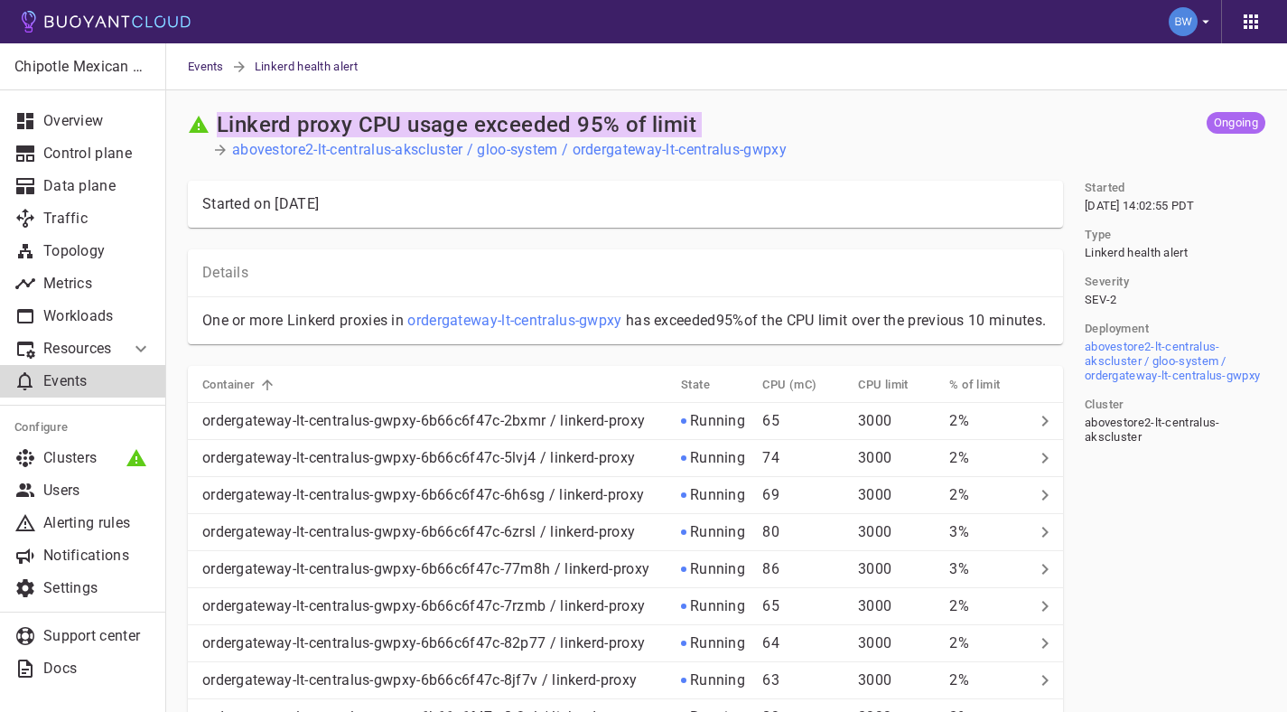
click at [446, 126] on h2 "Linkerd proxy CPU usage exceeded 95% of limit" at bounding box center [457, 124] width 480 height 25
click at [434, 123] on h2 "Linkerd proxy CPU usage exceeded 95% of limit" at bounding box center [457, 124] width 480 height 25
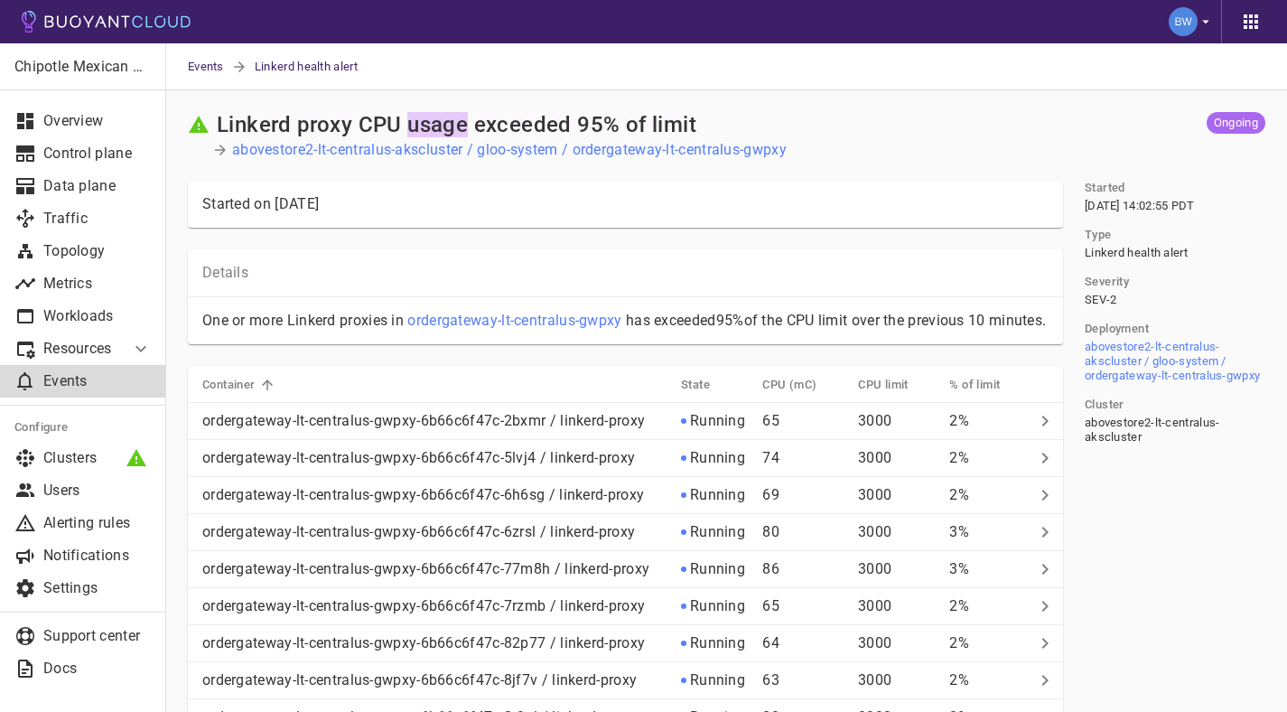
click at [434, 123] on h2 "Linkerd proxy CPU usage exceeded 95% of limit" at bounding box center [457, 124] width 480 height 25
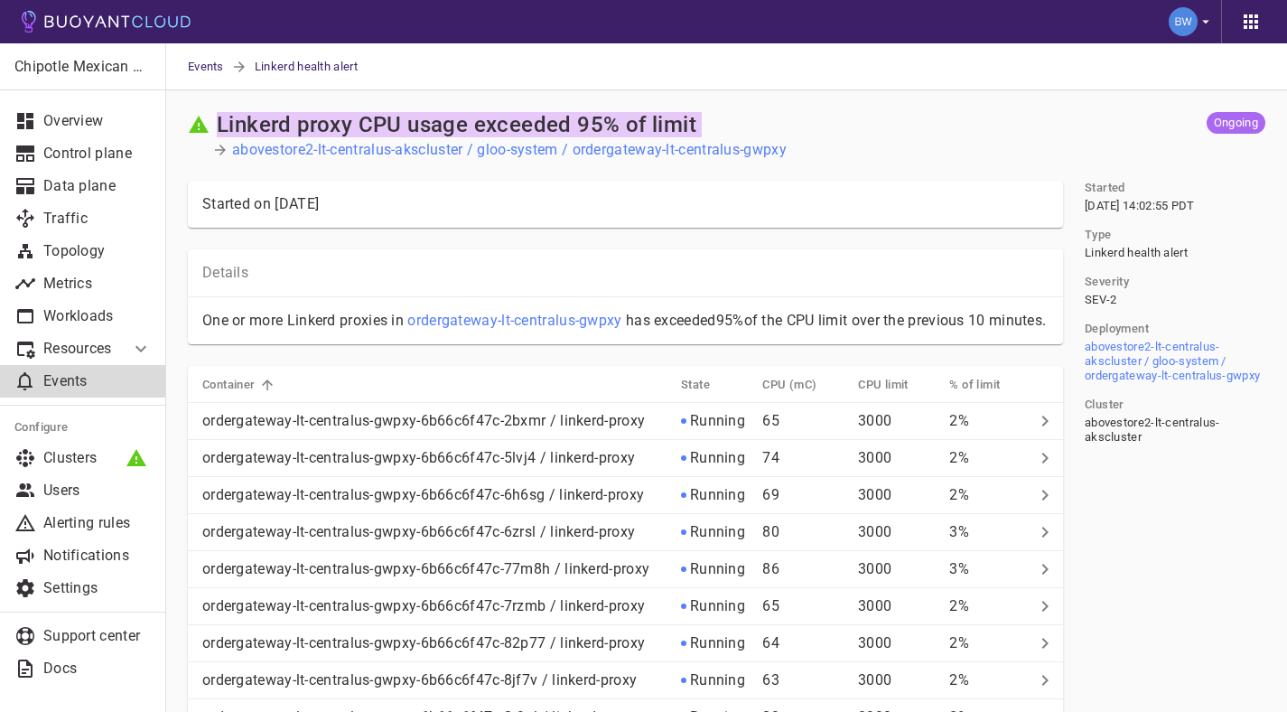
click at [434, 123] on h2 "Linkerd proxy CPU usage exceeded 95% of limit" at bounding box center [457, 124] width 480 height 25
click at [813, 392] on h5 "CPU (mC)" at bounding box center [789, 385] width 54 height 14
click at [804, 392] on h5 "CPU (mC)" at bounding box center [789, 385] width 54 height 14
click at [499, 109] on div "Linkerd proxy CPU usage exceeded 95% of limit" at bounding box center [453, 121] width 487 height 33
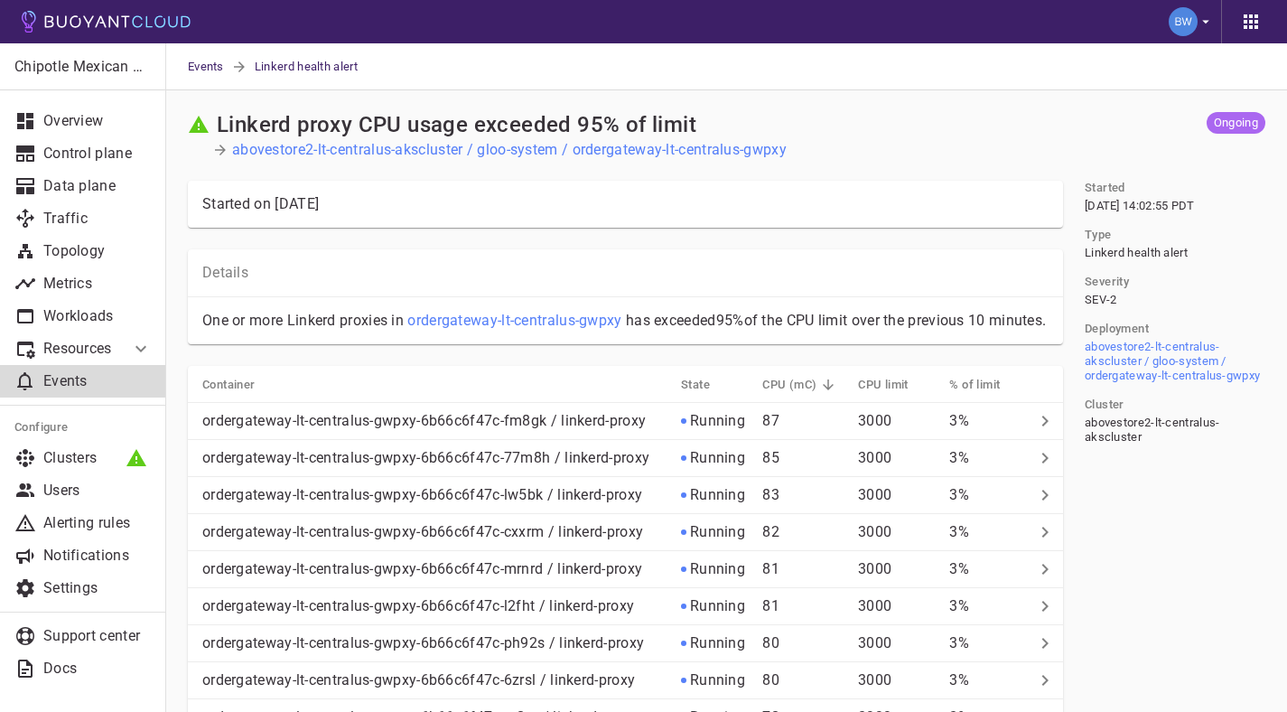
click at [428, 119] on h2 "Linkerd proxy CPU usage exceeded 95% of limit" at bounding box center [457, 124] width 480 height 25
click at [438, 121] on h2 "Linkerd proxy CPU usage exceeded 95% of limit" at bounding box center [457, 124] width 480 height 25
click at [971, 392] on h5 "% of limit" at bounding box center [974, 385] width 51 height 14
click at [988, 392] on h5 "% of limit" at bounding box center [974, 385] width 51 height 14
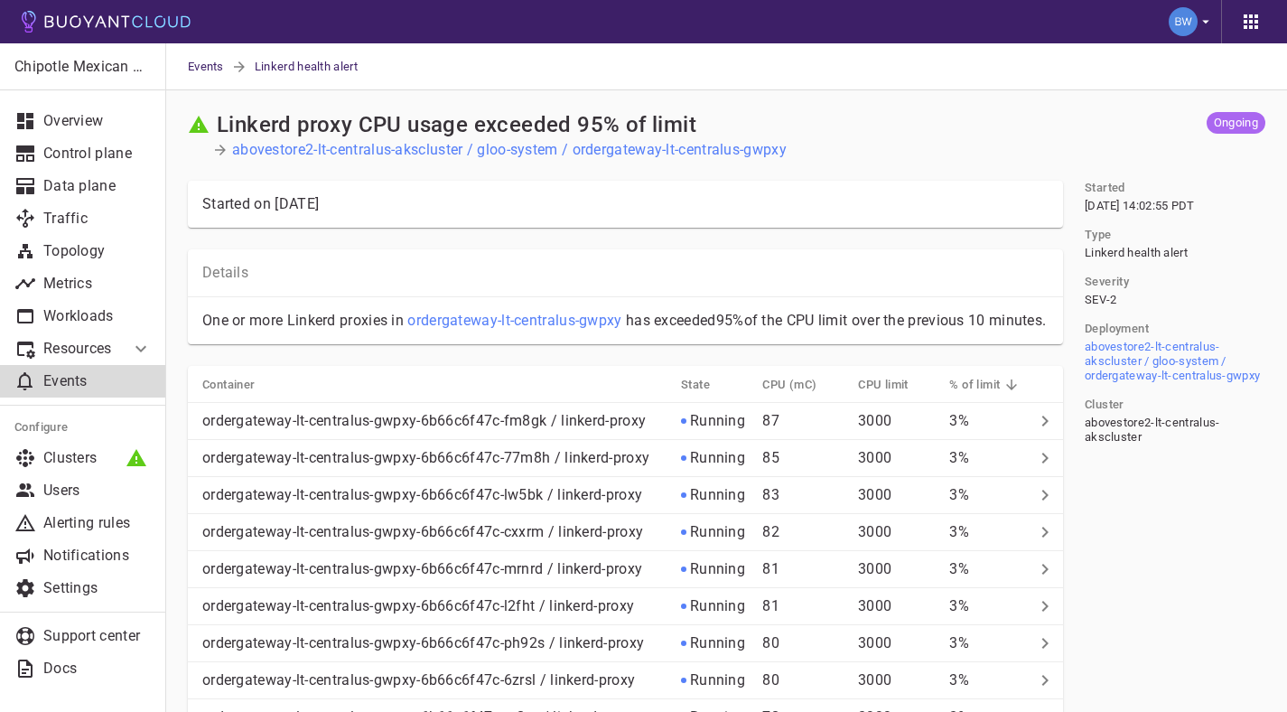
click at [990, 392] on h5 "% of limit" at bounding box center [974, 385] width 51 height 14
click at [989, 392] on h5 "% of limit" at bounding box center [974, 385] width 51 height 14
drag, startPoint x: 940, startPoint y: 315, endPoint x: 959, endPoint y: 341, distance: 31.6
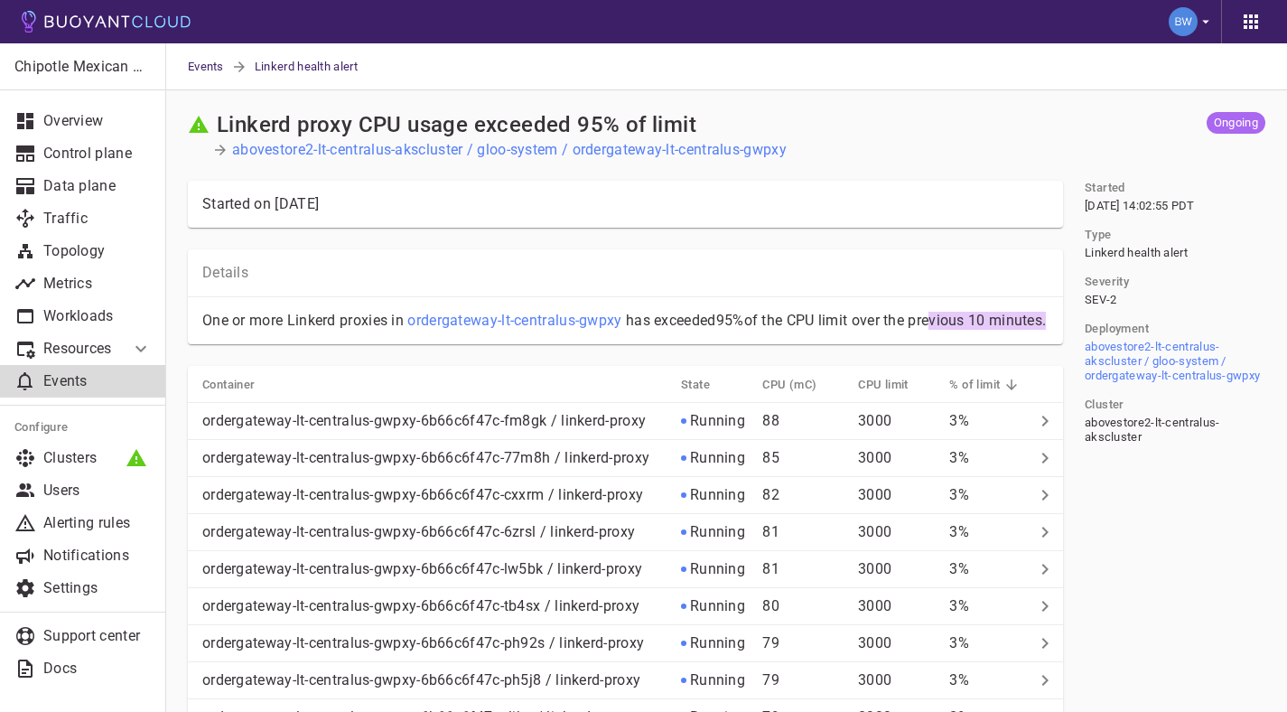
click at [959, 330] on p "One or more Linkerd proxies in ordergateway-lt-centralus-gwpxy has exceeded 95%…" at bounding box center [625, 321] width 846 height 18
click at [1068, 333] on div "Started [DATE] 14:02:55 PDT Type Linkerd health alert Severity SEV-2 Deployment…" at bounding box center [1164, 301] width 202 height 285
drag, startPoint x: 1004, startPoint y: 120, endPoint x: 846, endPoint y: 28, distance: 182.9
click at [1003, 118] on div "Linkerd proxy CPU usage exceeded 95% of limit" at bounding box center [622, 121] width 882 height 33
